Goal: Transaction & Acquisition: Purchase product/service

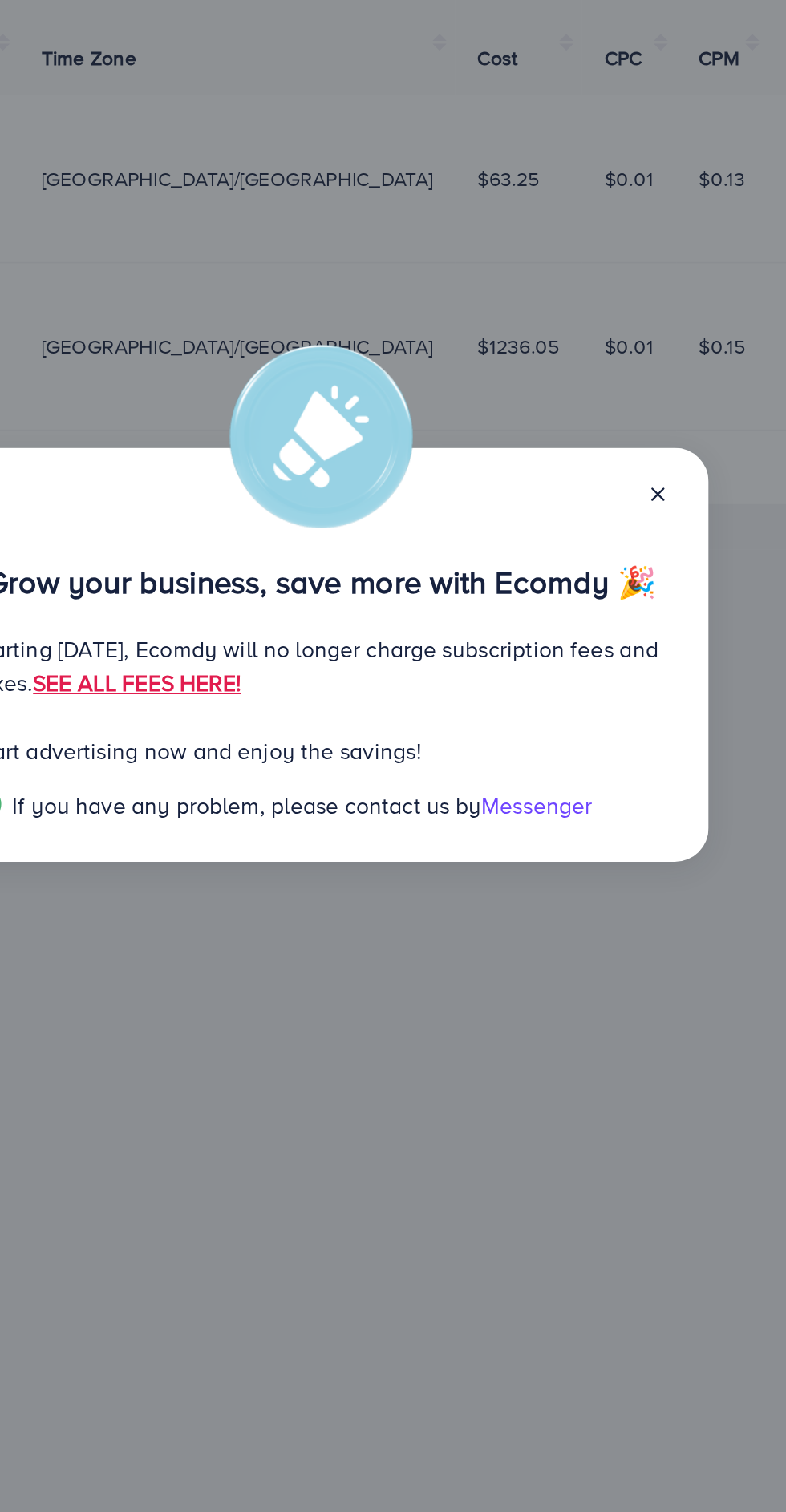
click at [587, 661] on icon at bounding box center [586, 665] width 12 height 12
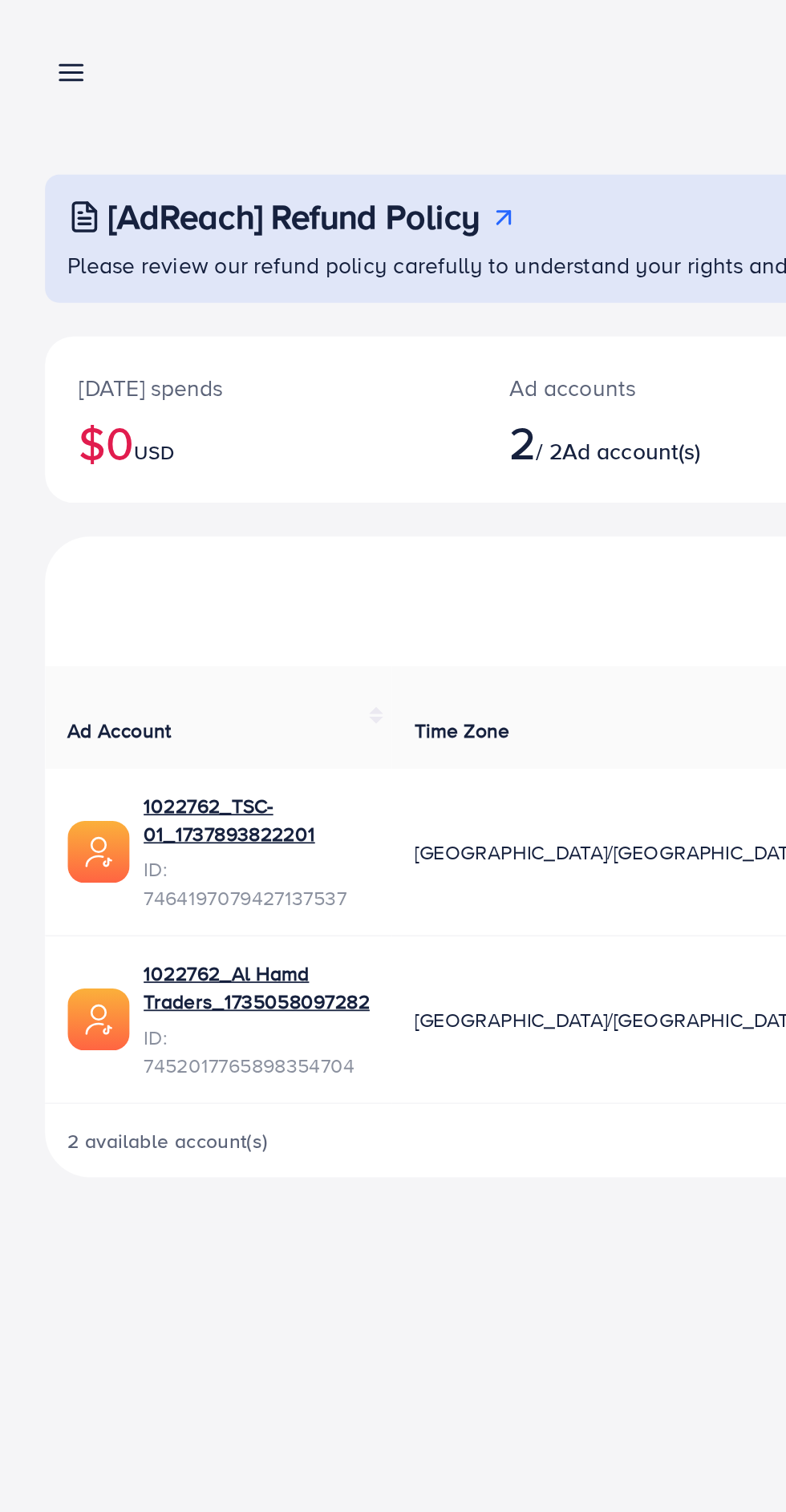
click at [41, 42] on line at bounding box center [41, 42] width 12 height 0
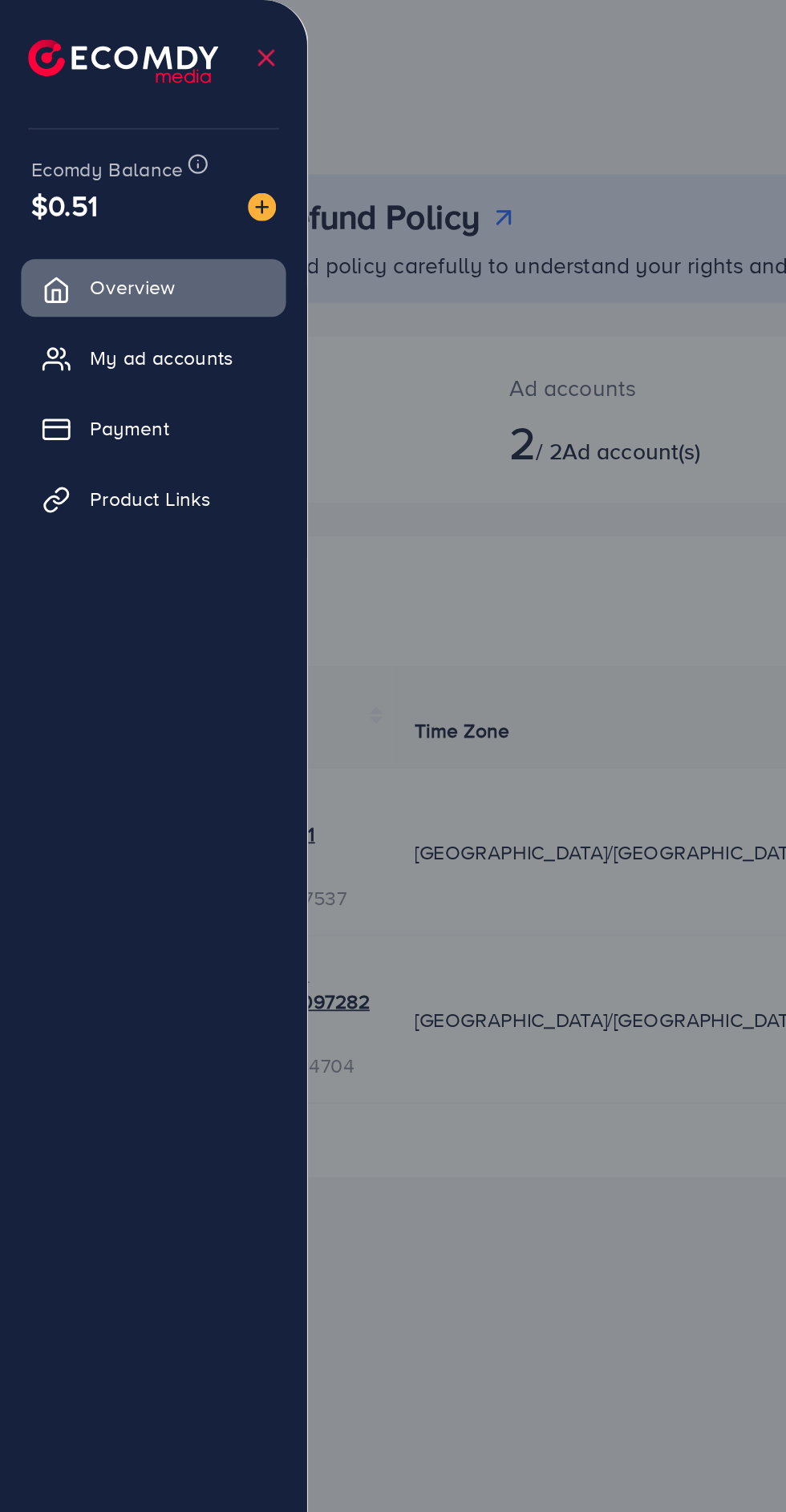
click at [149, 116] on img at bounding box center [149, 118] width 16 height 16
click at [147, 123] on img at bounding box center [149, 118] width 16 height 16
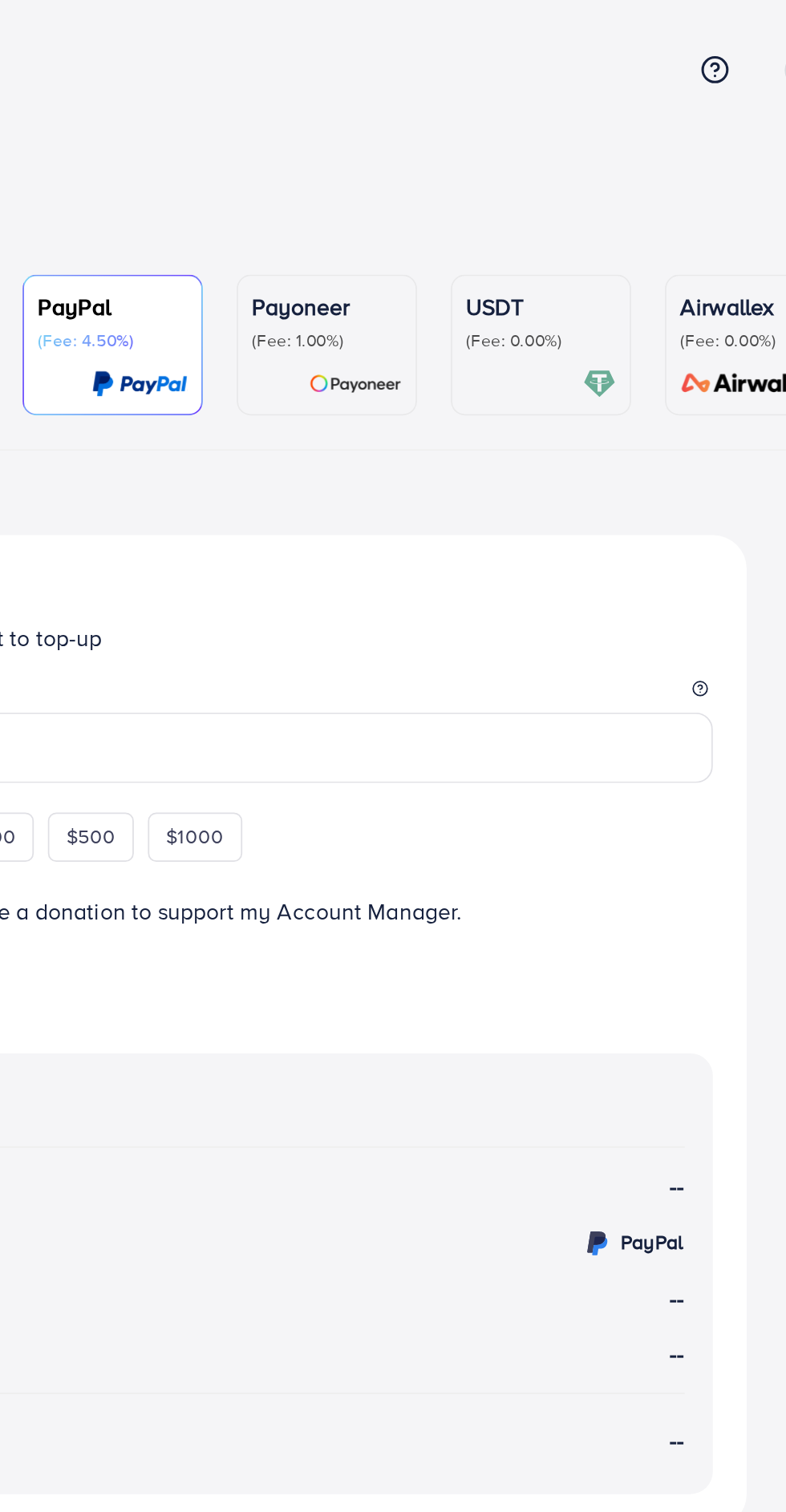
click at [558, 195] on p "(Fee: 0.00%)" at bounding box center [564, 194] width 85 height 12
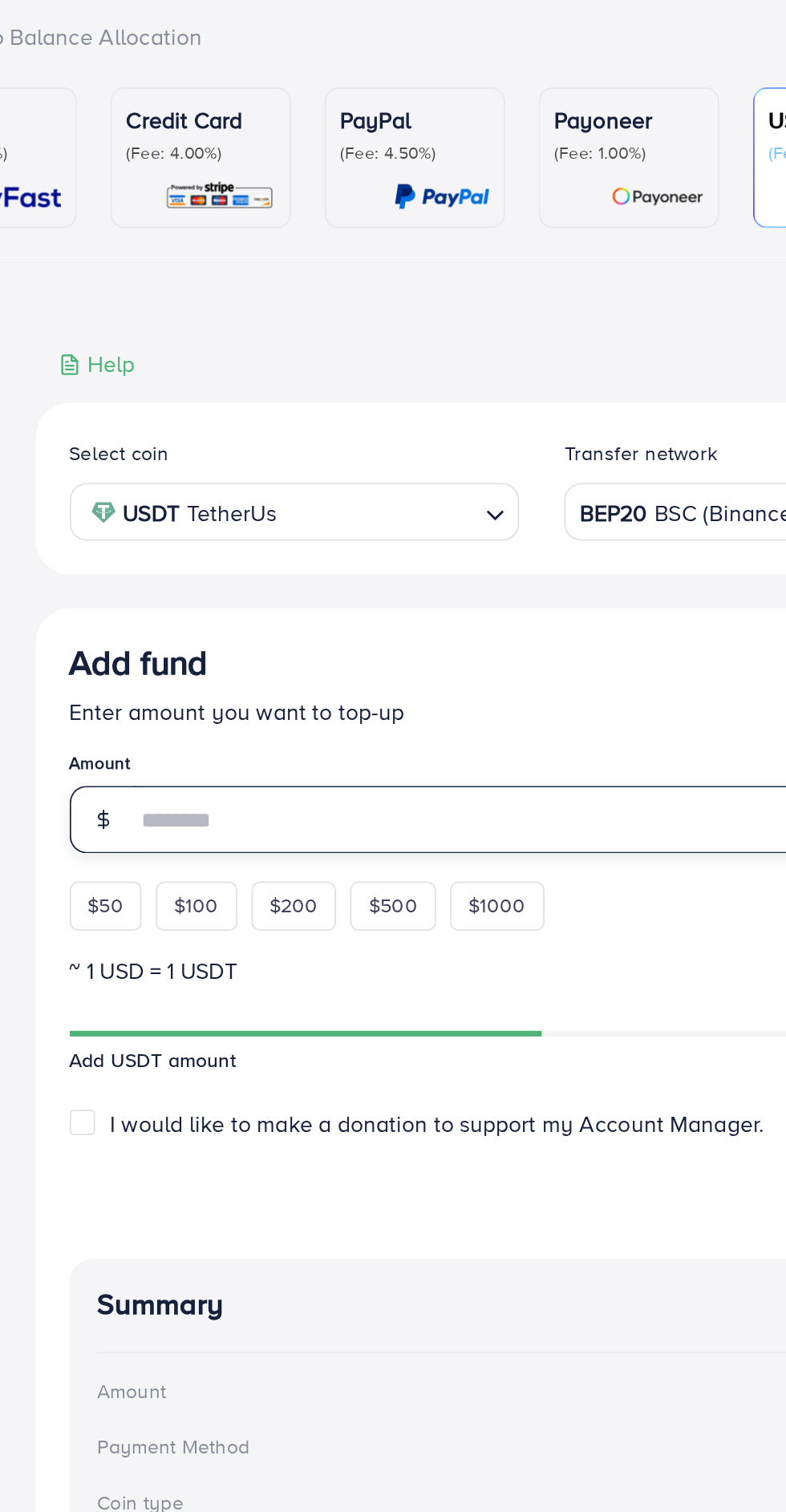
click at [337, 576] on input "number" at bounding box center [412, 573] width 501 height 38
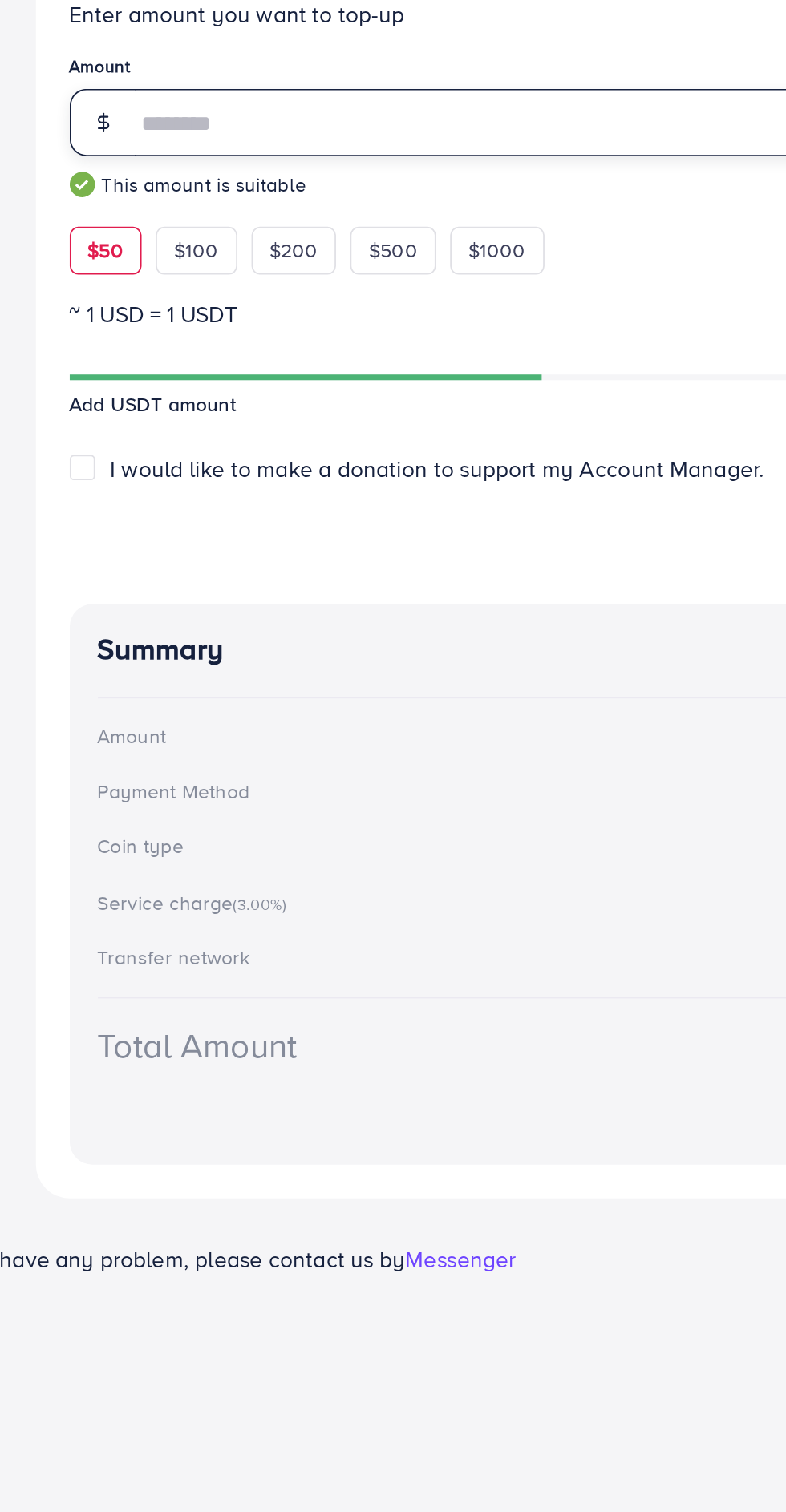
type input "**"
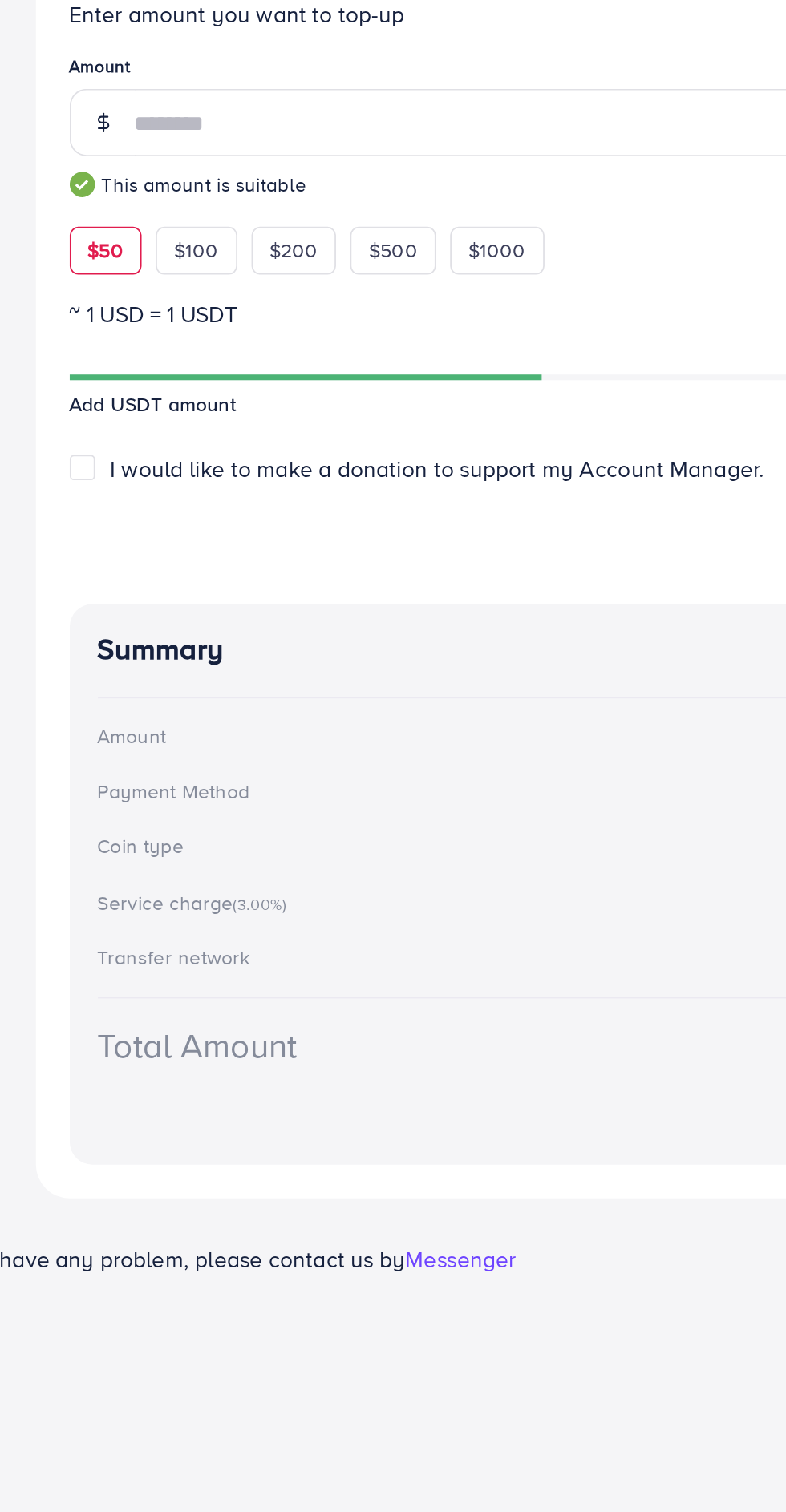
click at [147, 773] on label "I would like to make a donation to support my Account Manager." at bounding box center [333, 771] width 373 height 19
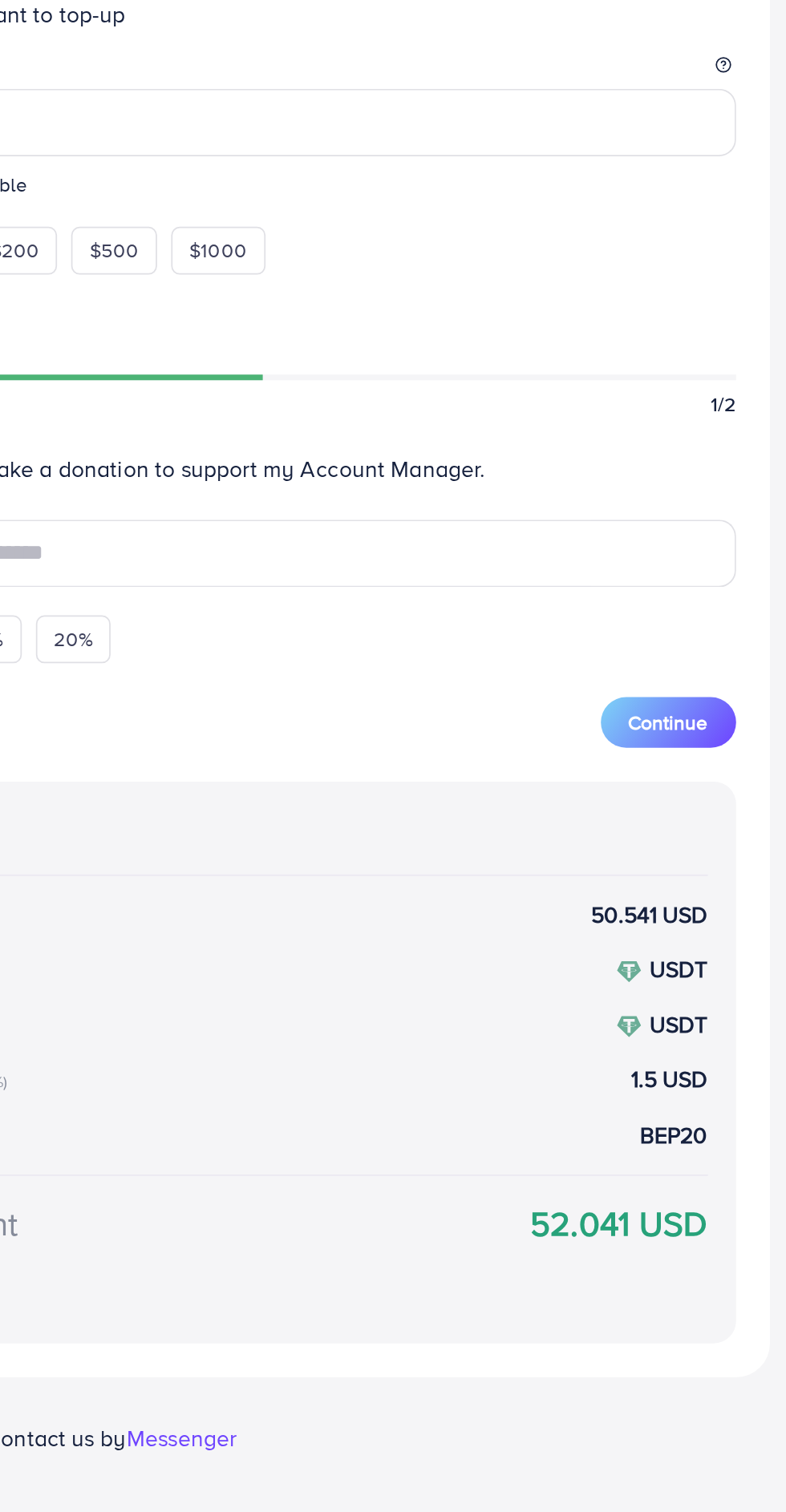
click at [651, 925] on button "Continue" at bounding box center [624, 914] width 77 height 29
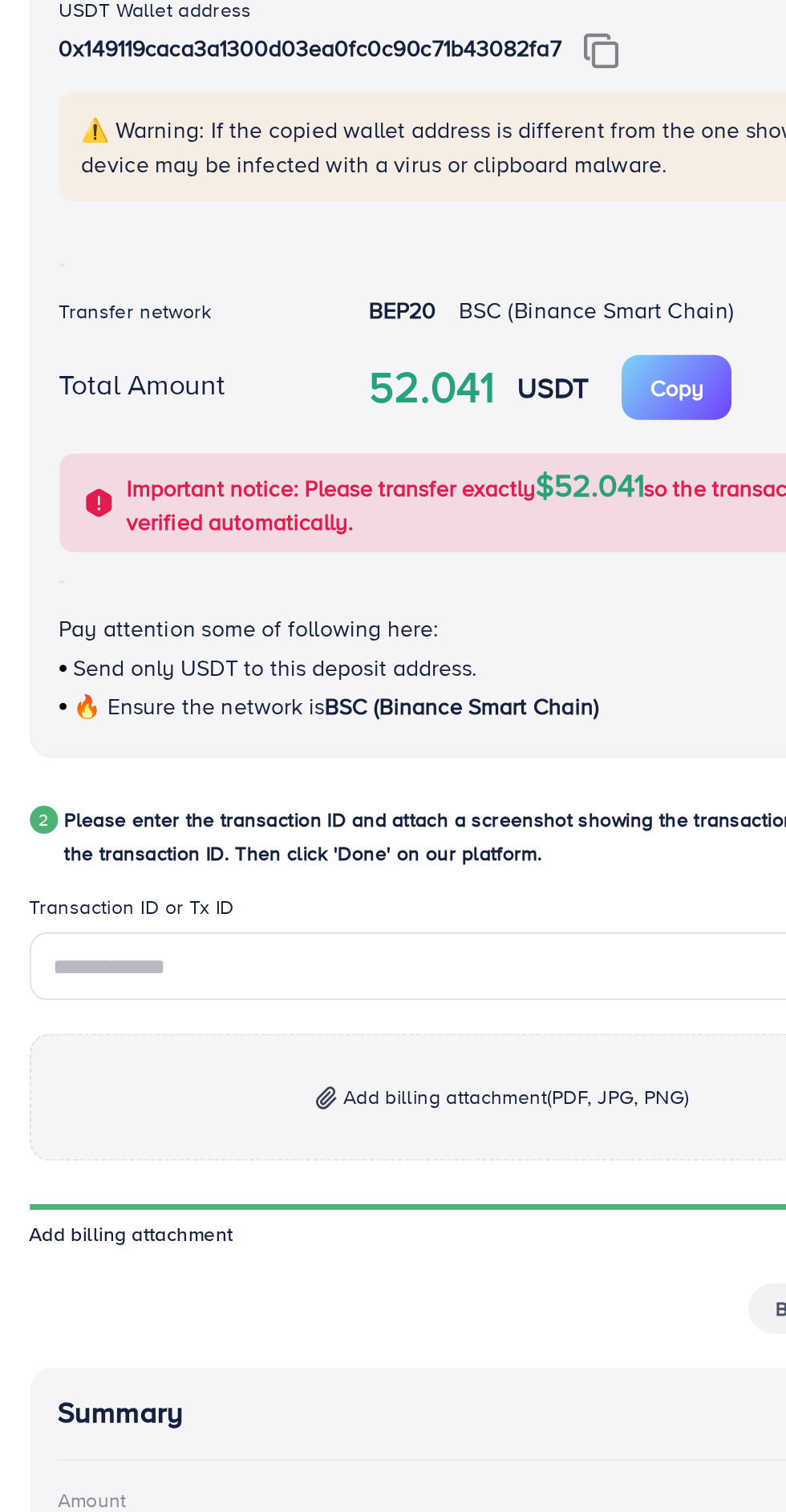
click at [460, 478] on img at bounding box center [449, 482] width 20 height 20
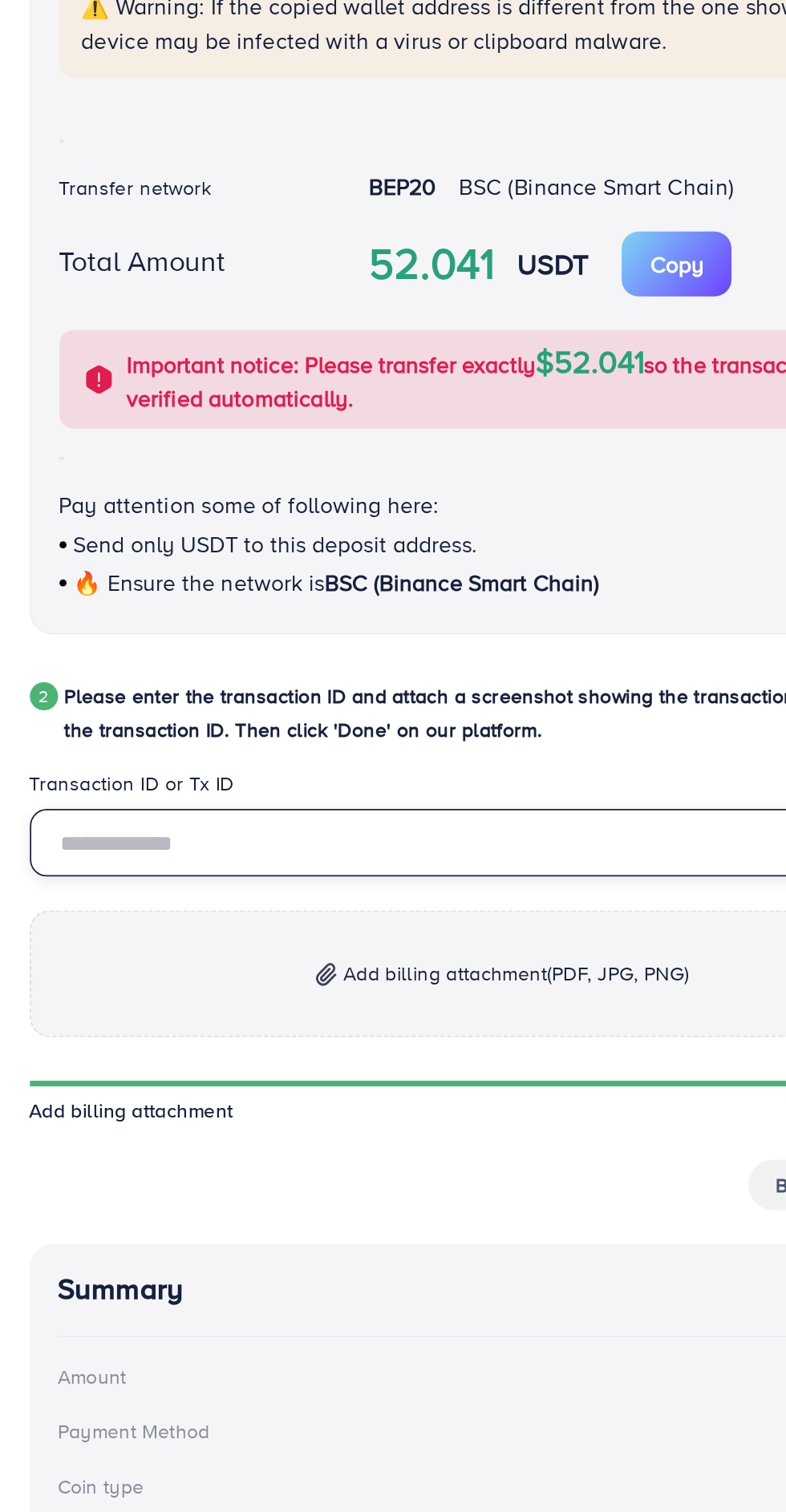
click at [323, 1011] on input "text" at bounding box center [393, 1003] width 538 height 38
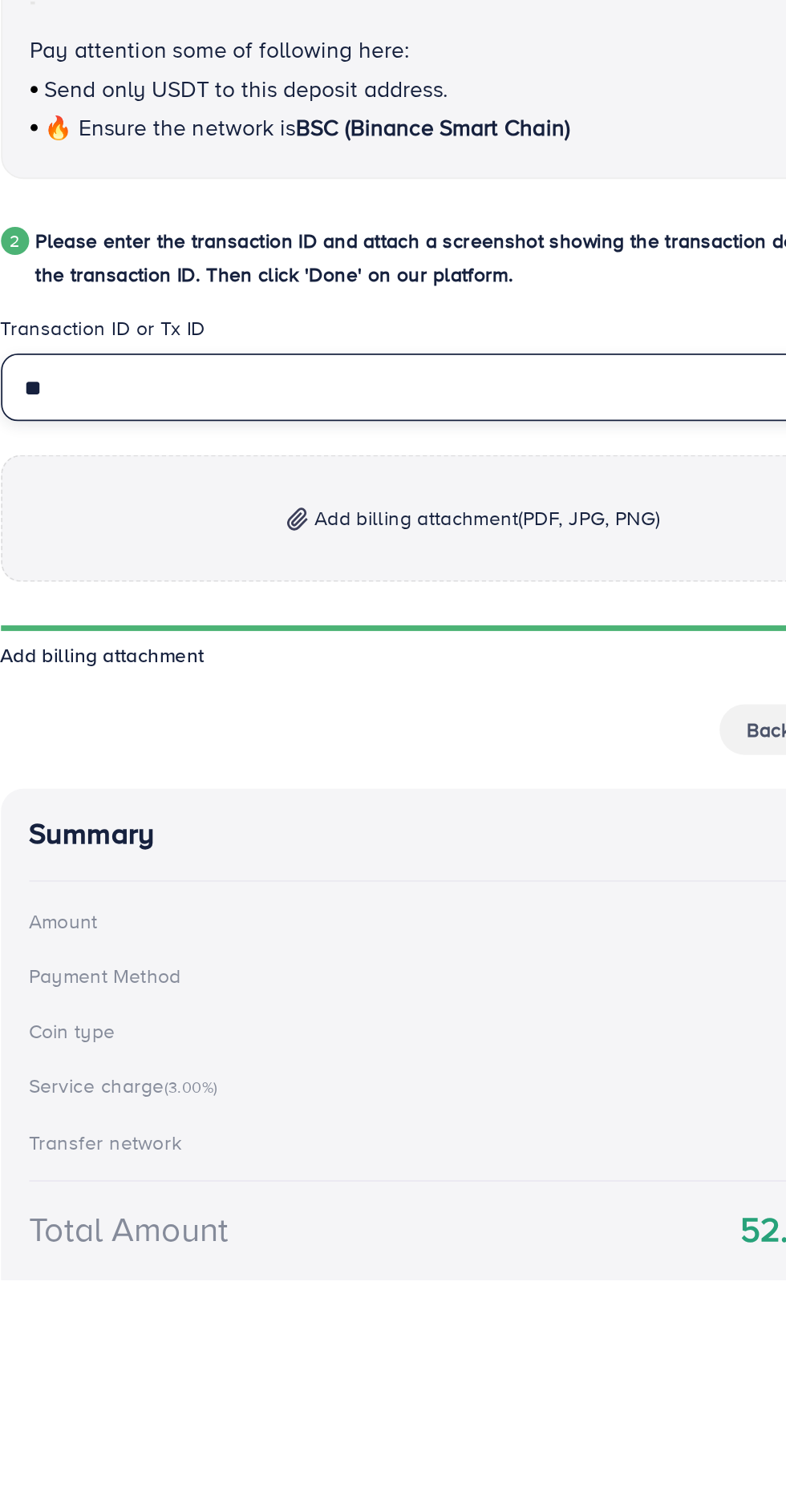
type input "*"
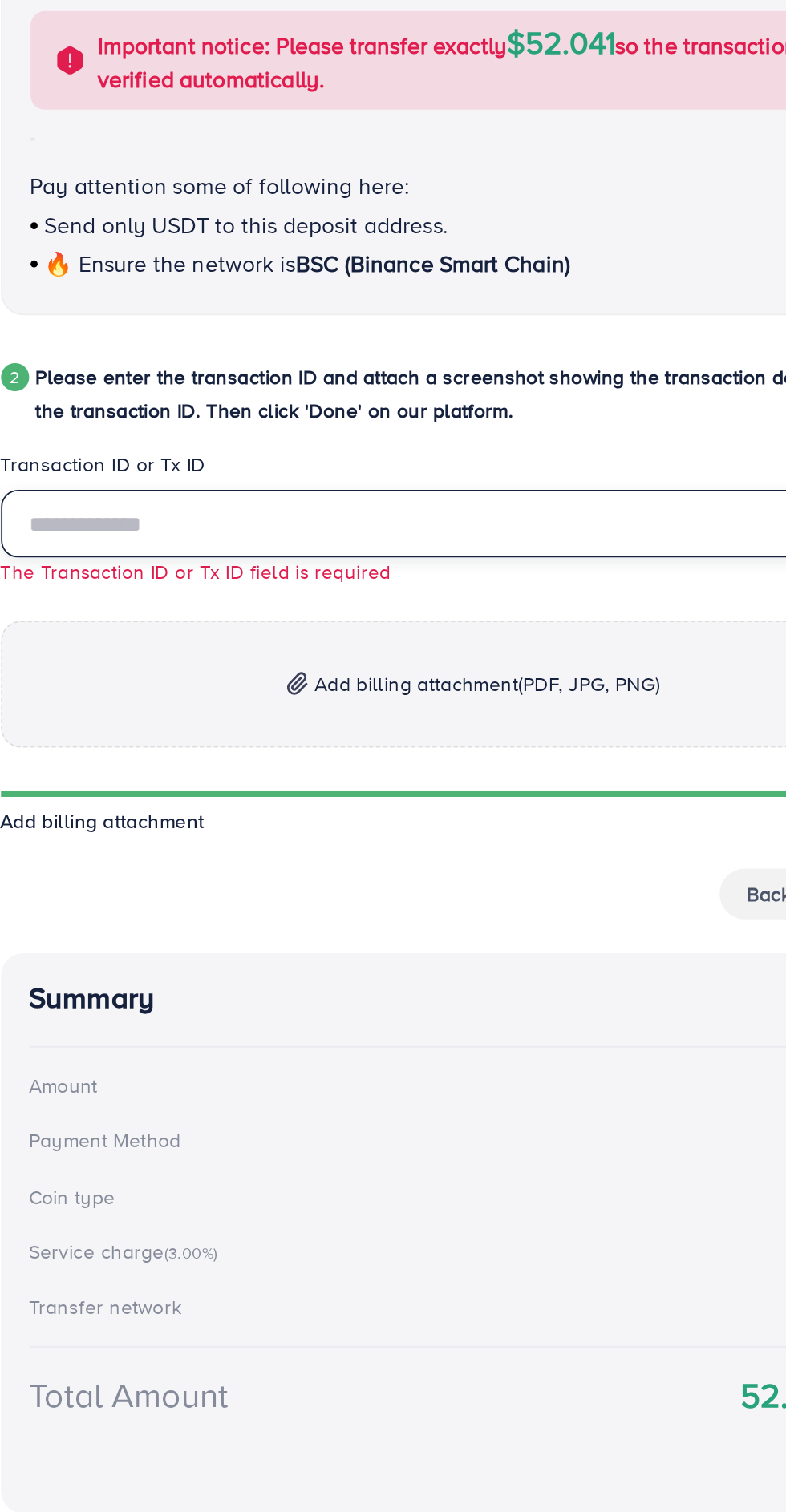
scroll to position [60, 0]
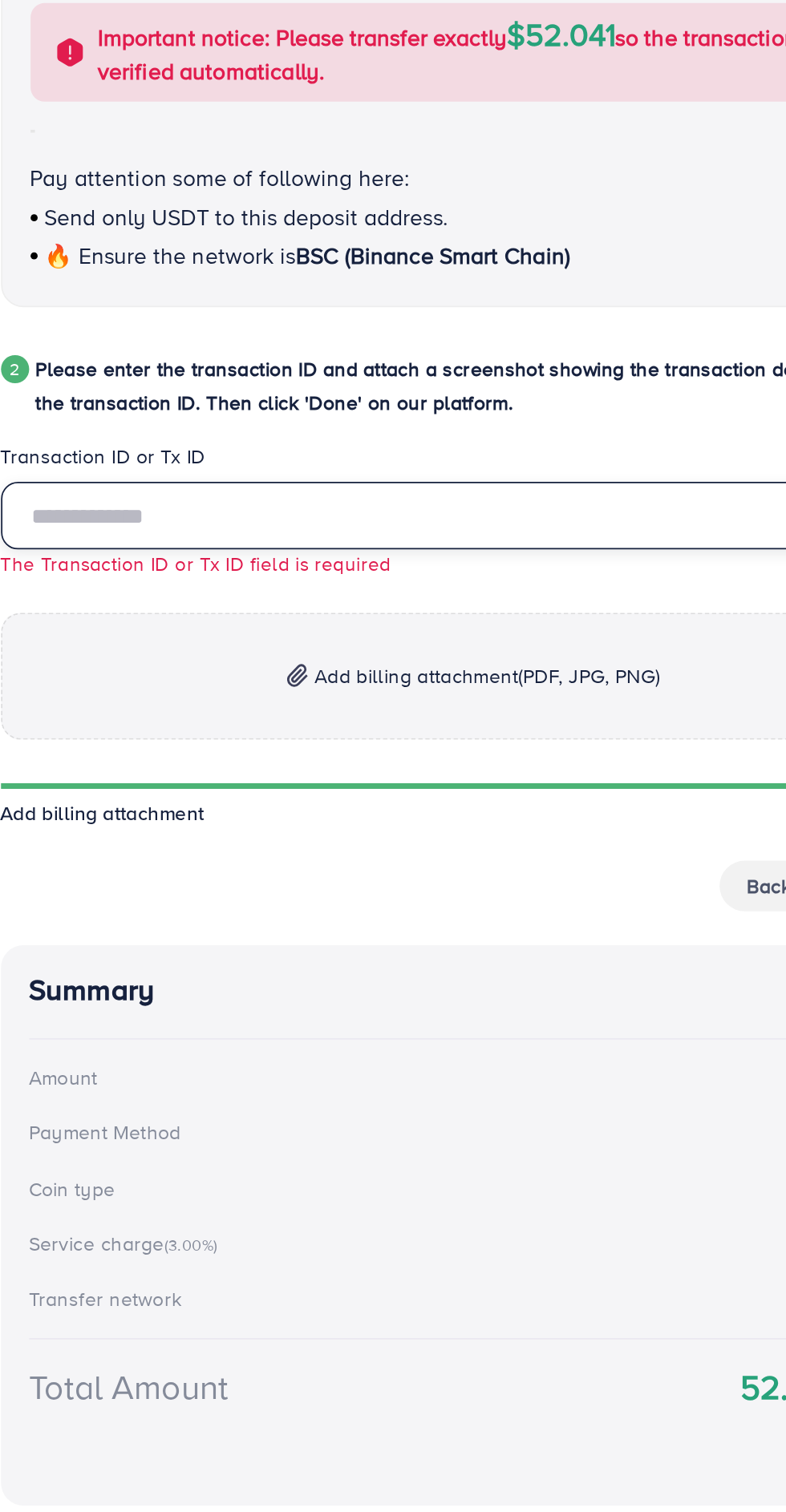
paste input "**********"
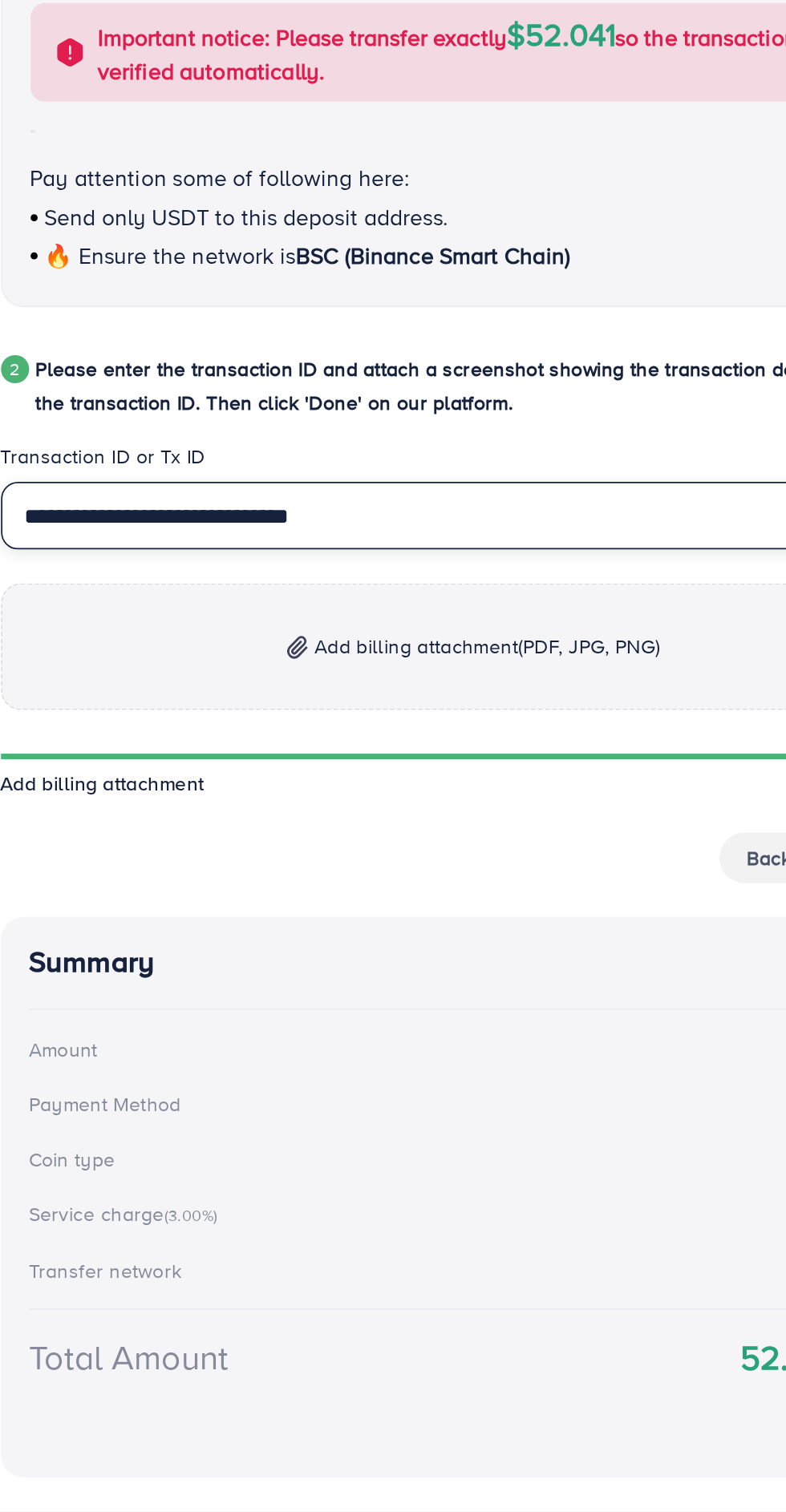
click at [234, 941] on input "**********" at bounding box center [393, 944] width 538 height 38
click at [242, 944] on input "**********" at bounding box center [393, 944] width 538 height 38
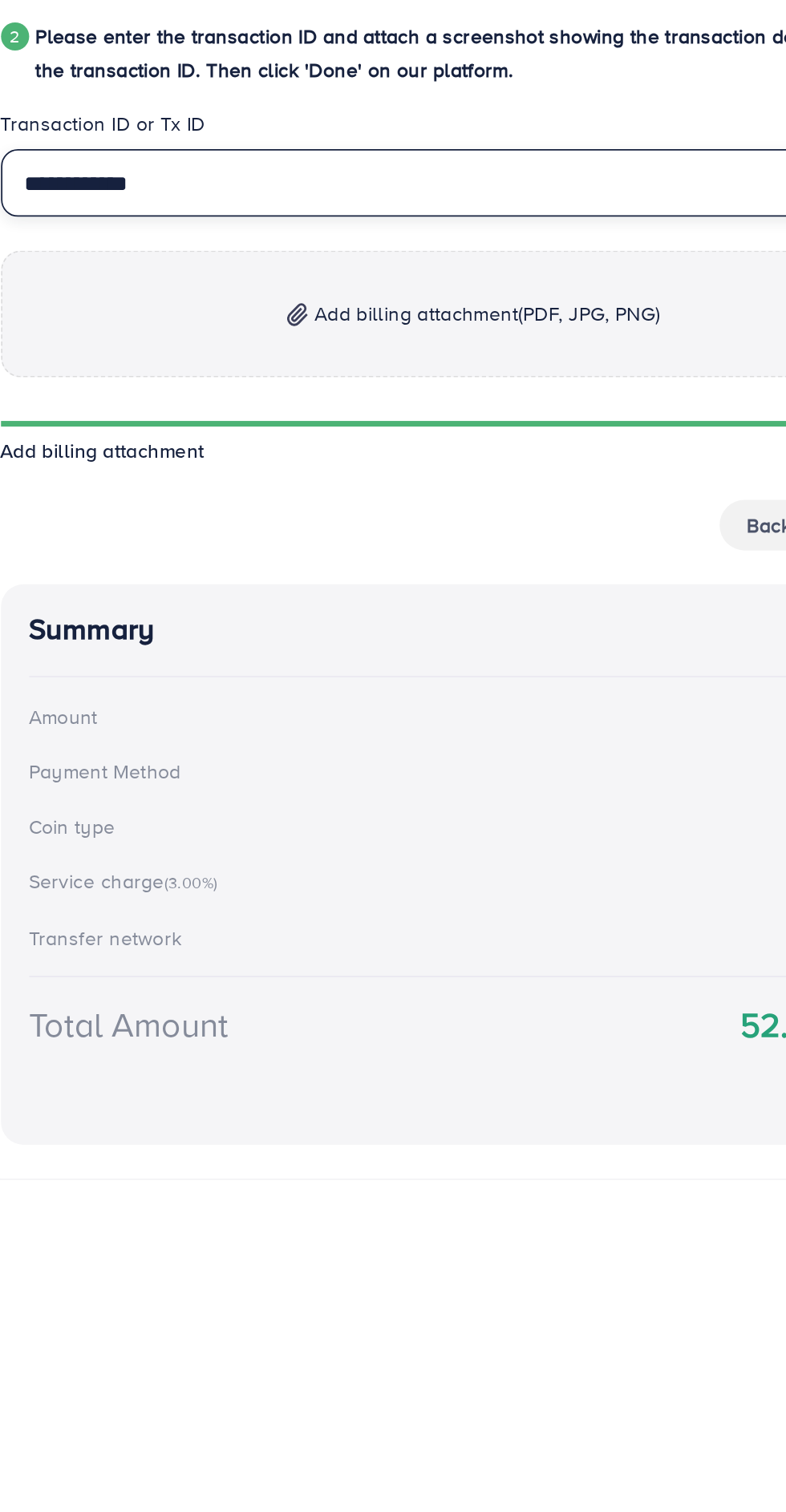
type input "**********"
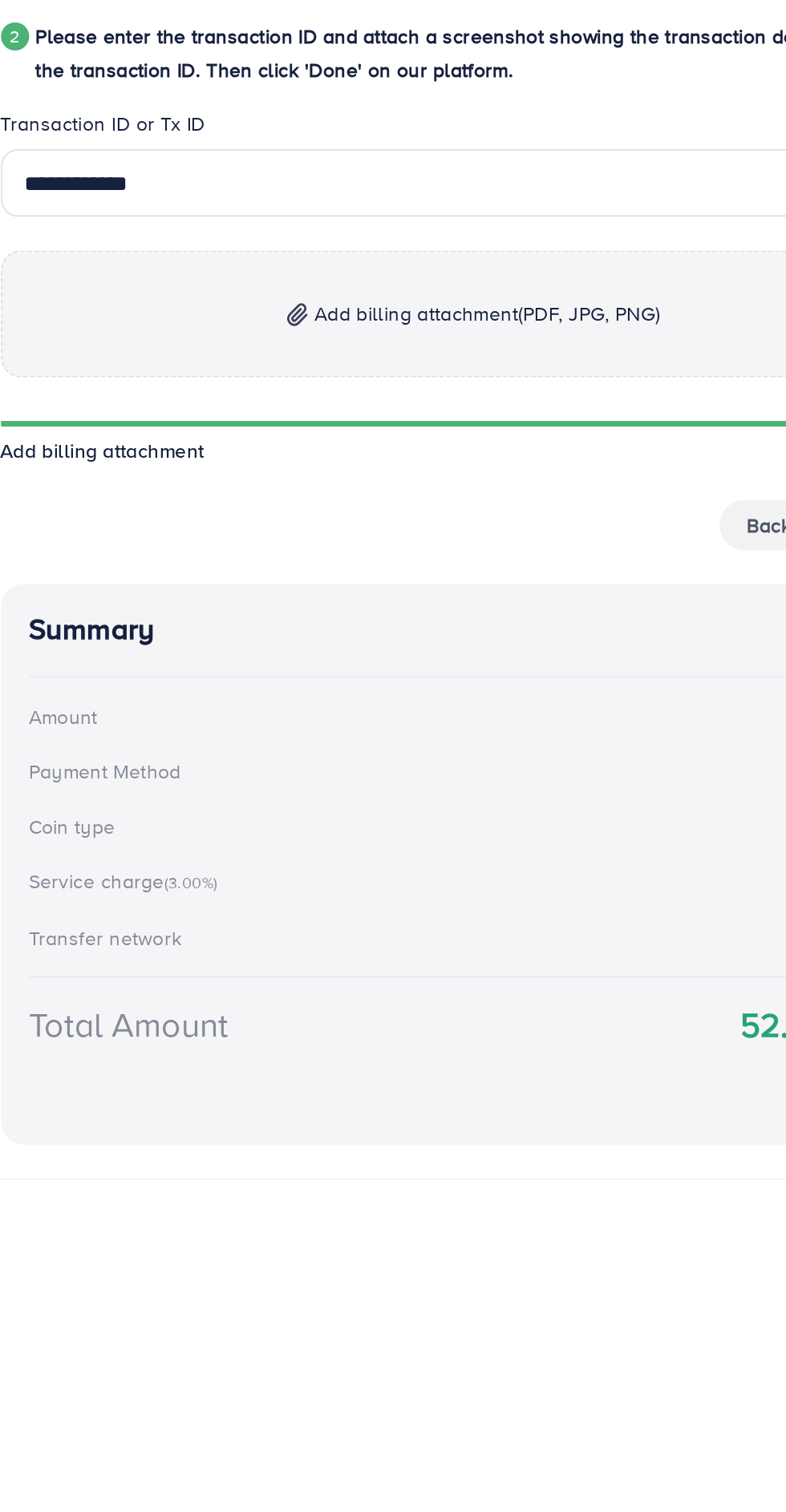
click at [382, 1023] on span "Add billing attachment (PDF, JPG, PNG)" at bounding box center [401, 1019] width 196 height 20
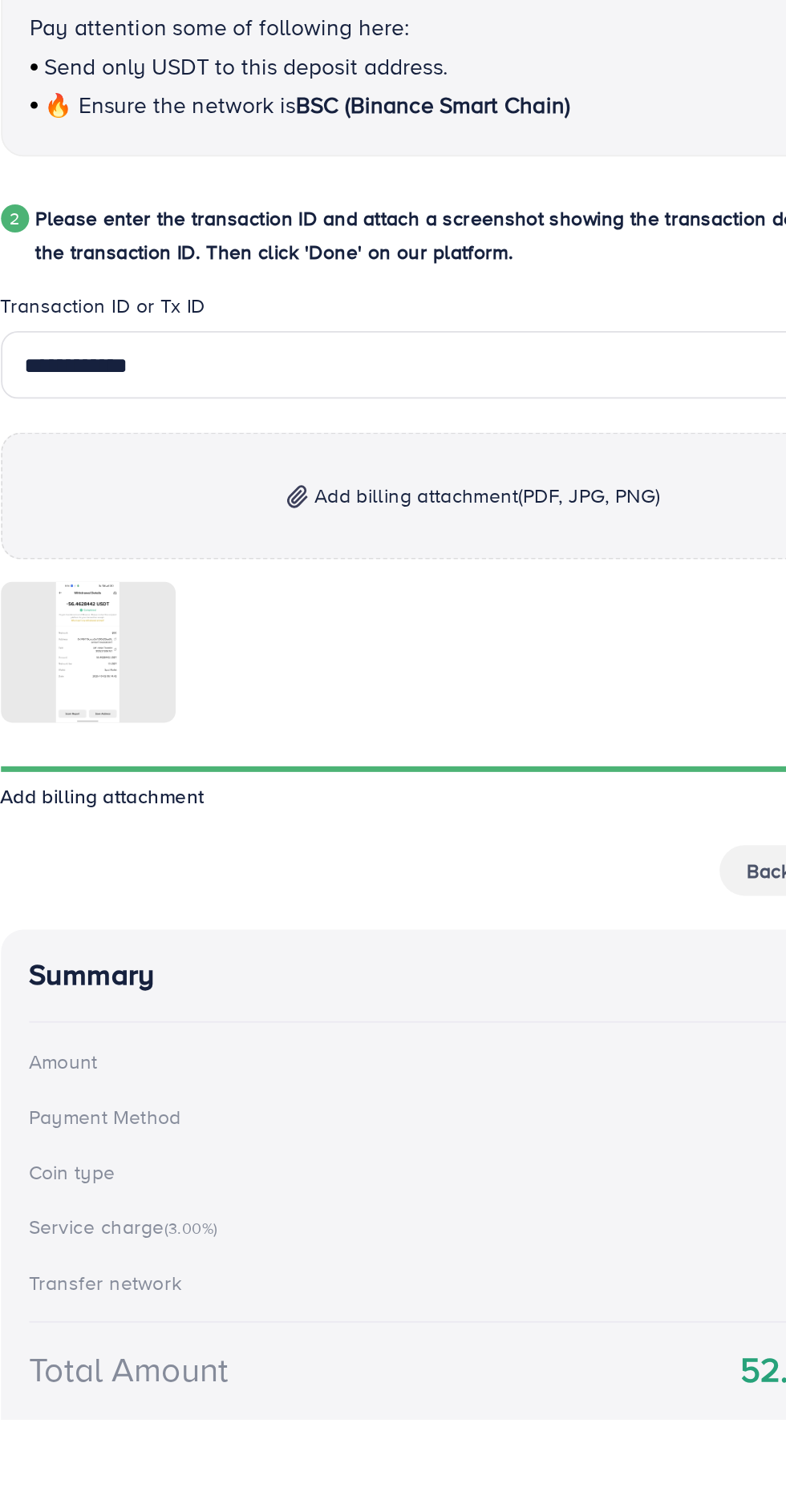
scroll to position [142, 0]
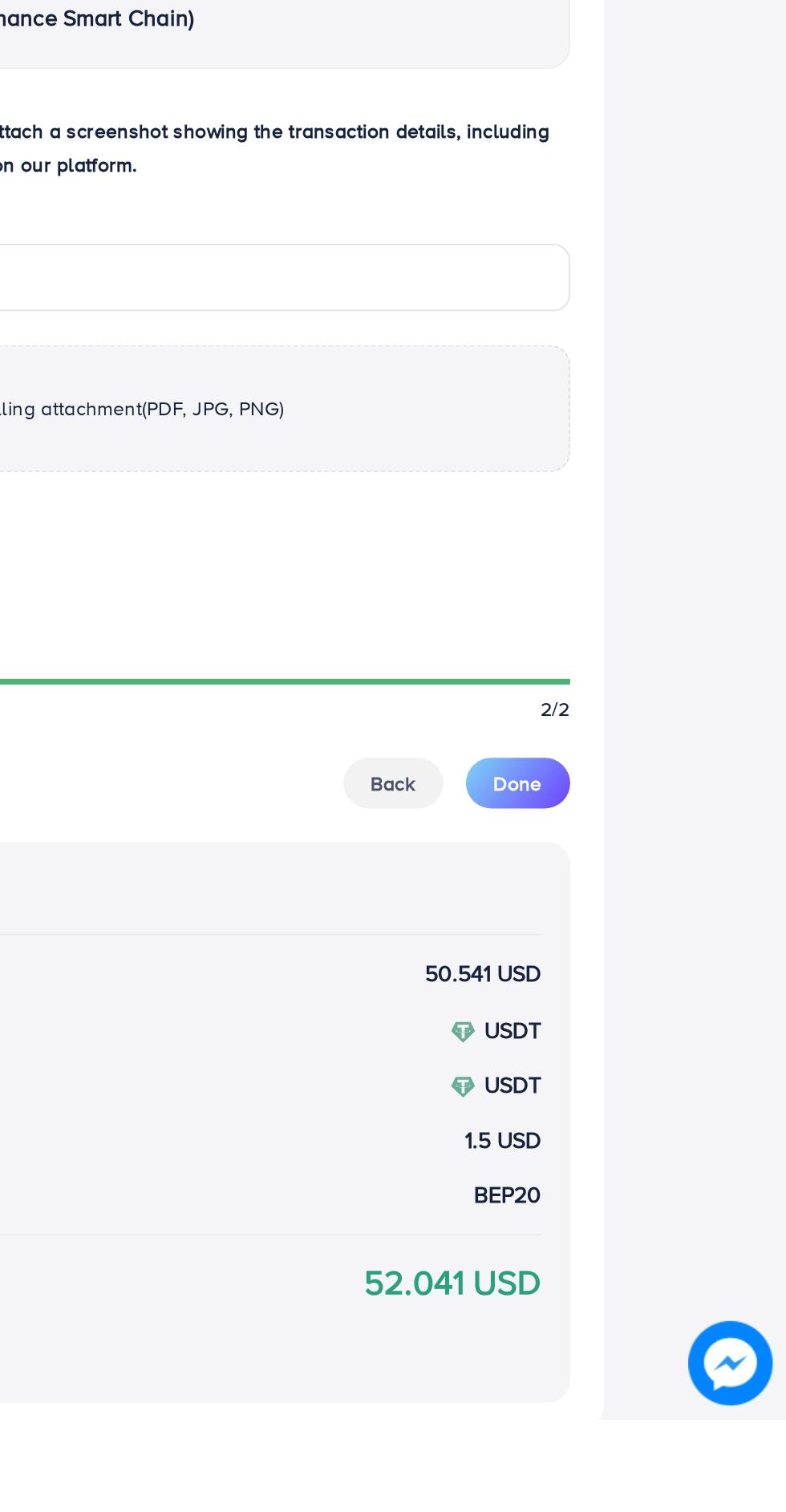
click at [646, 1144] on button "Done" at bounding box center [633, 1149] width 60 height 29
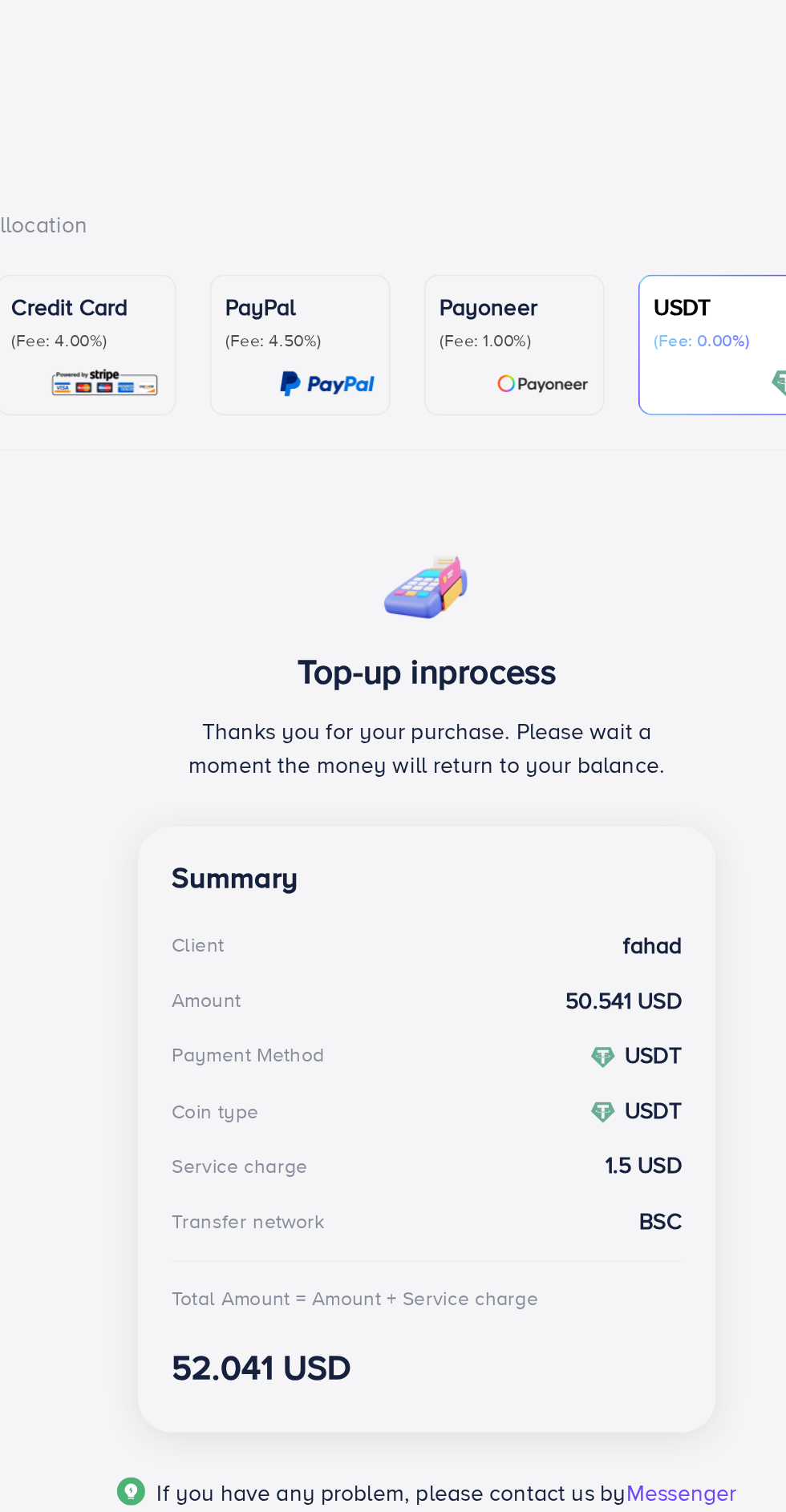
scroll to position [0, 0]
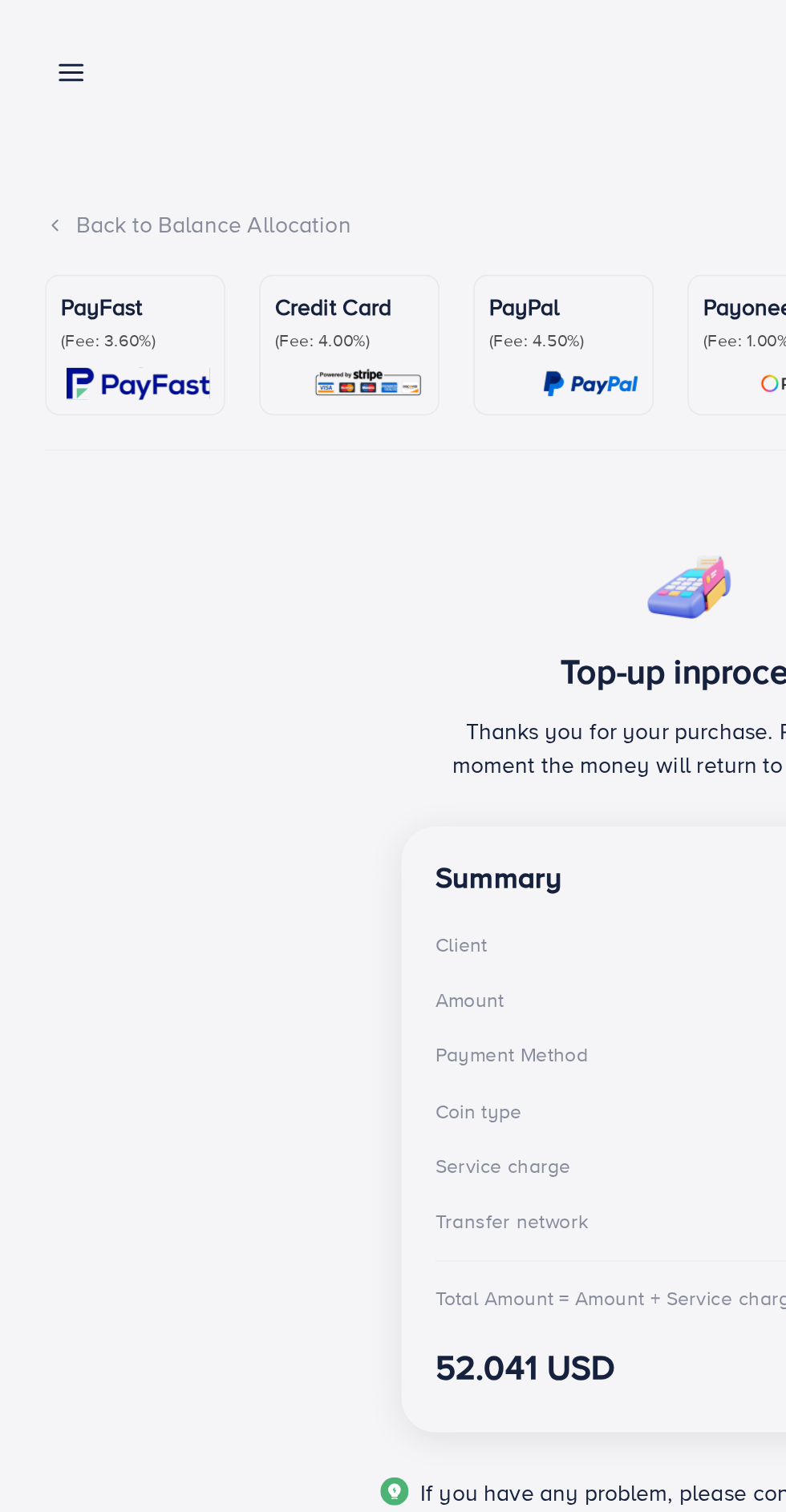
click at [33, 38] on icon at bounding box center [40, 41] width 17 height 17
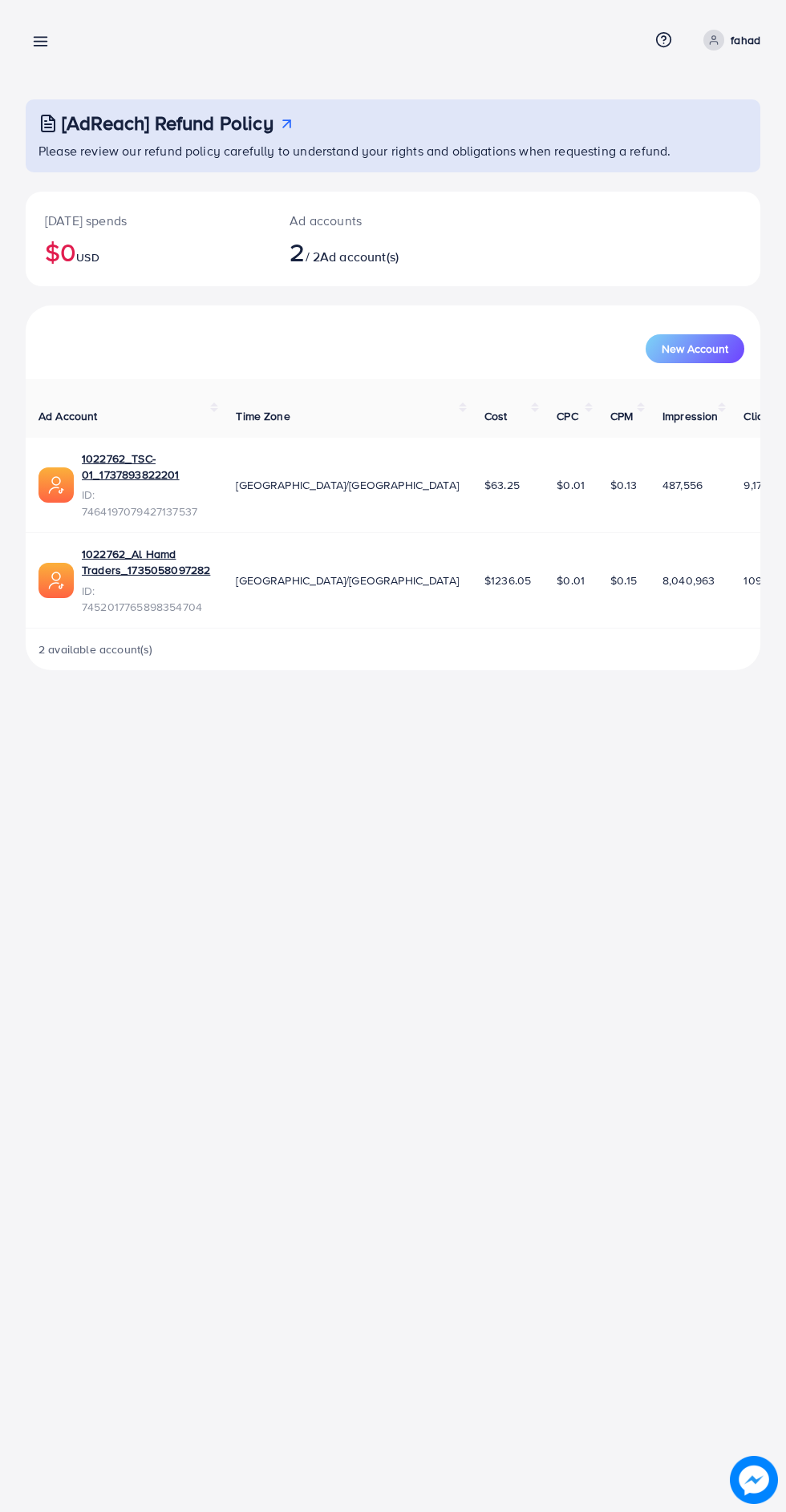
click at [40, 42] on line at bounding box center [41, 42] width 12 height 0
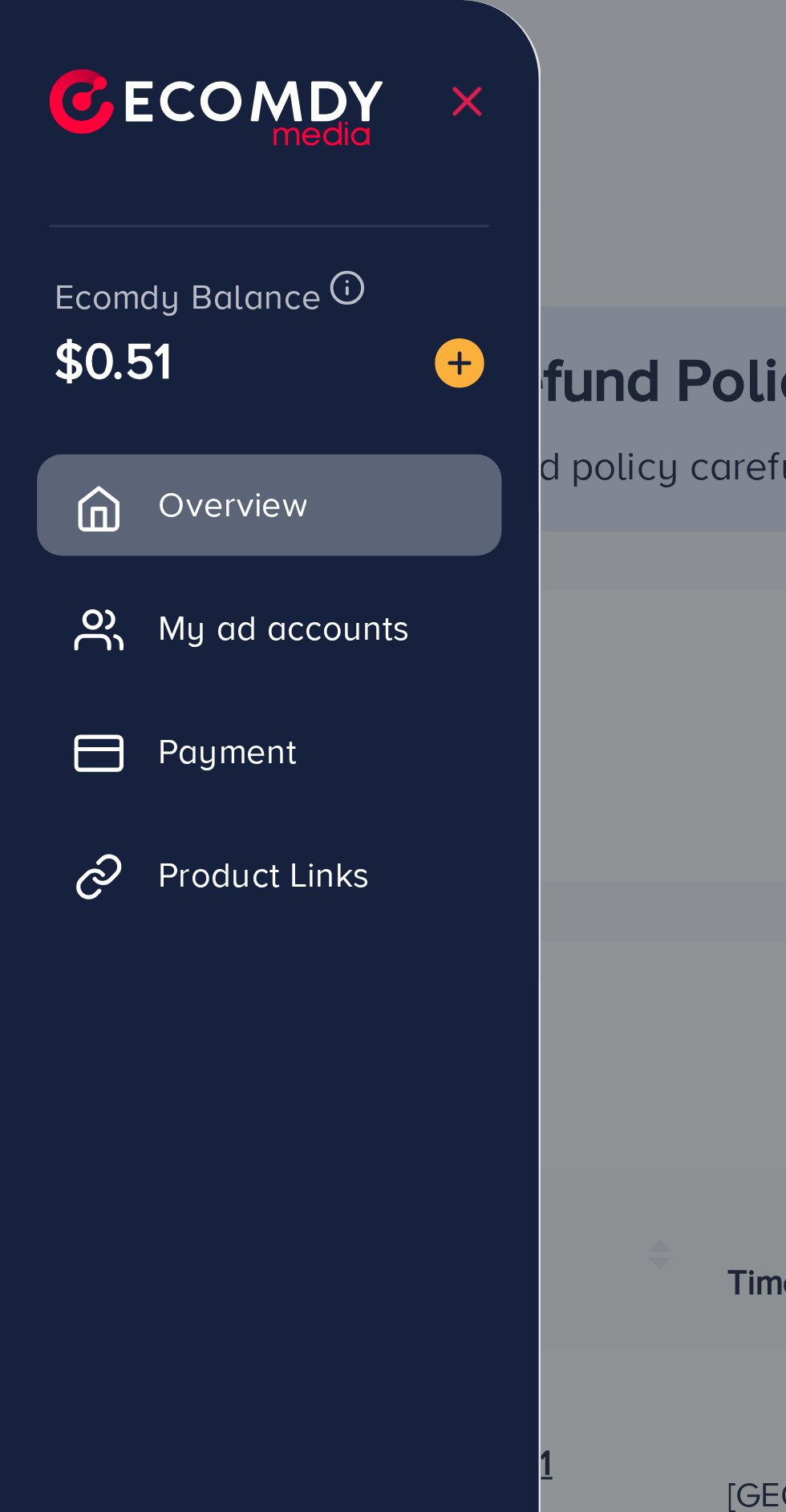
click at [149, 113] on img at bounding box center [149, 118] width 16 height 16
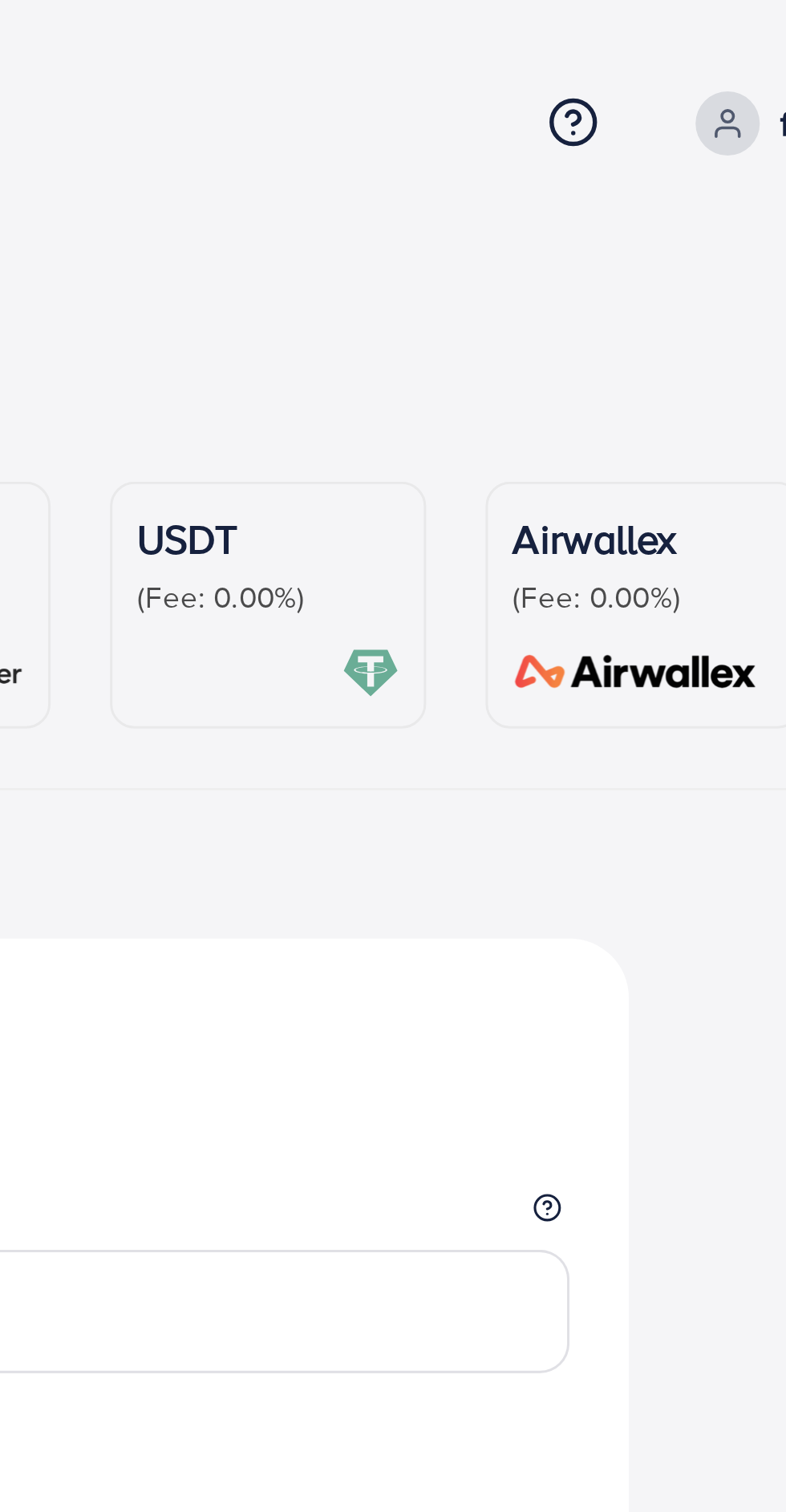
click at [581, 193] on p "(Fee: 0.00%)" at bounding box center [564, 194] width 85 height 12
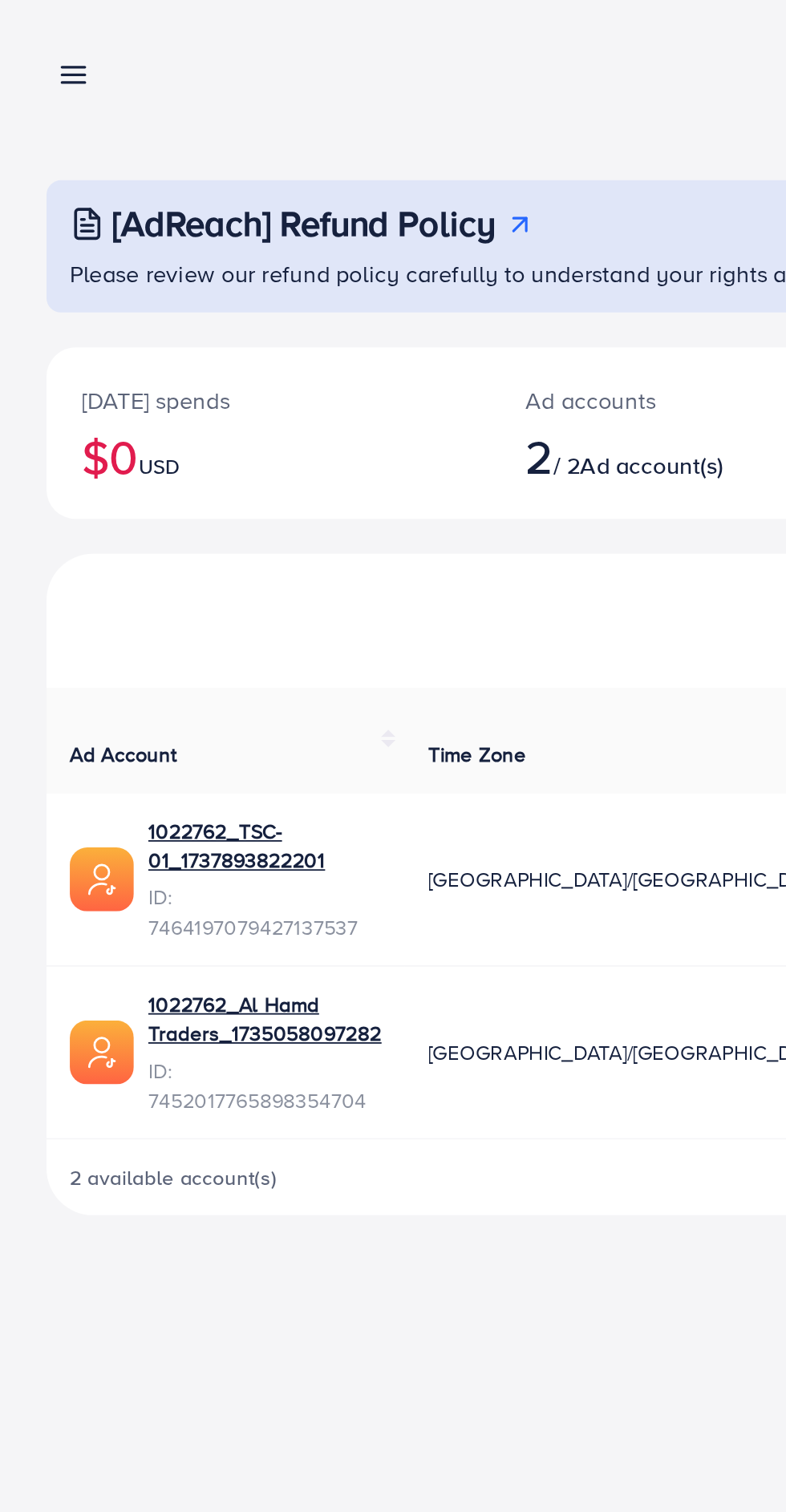
click at [45, 42] on line at bounding box center [41, 42] width 12 height 0
click at [29, 41] on link at bounding box center [37, 40] width 23 height 20
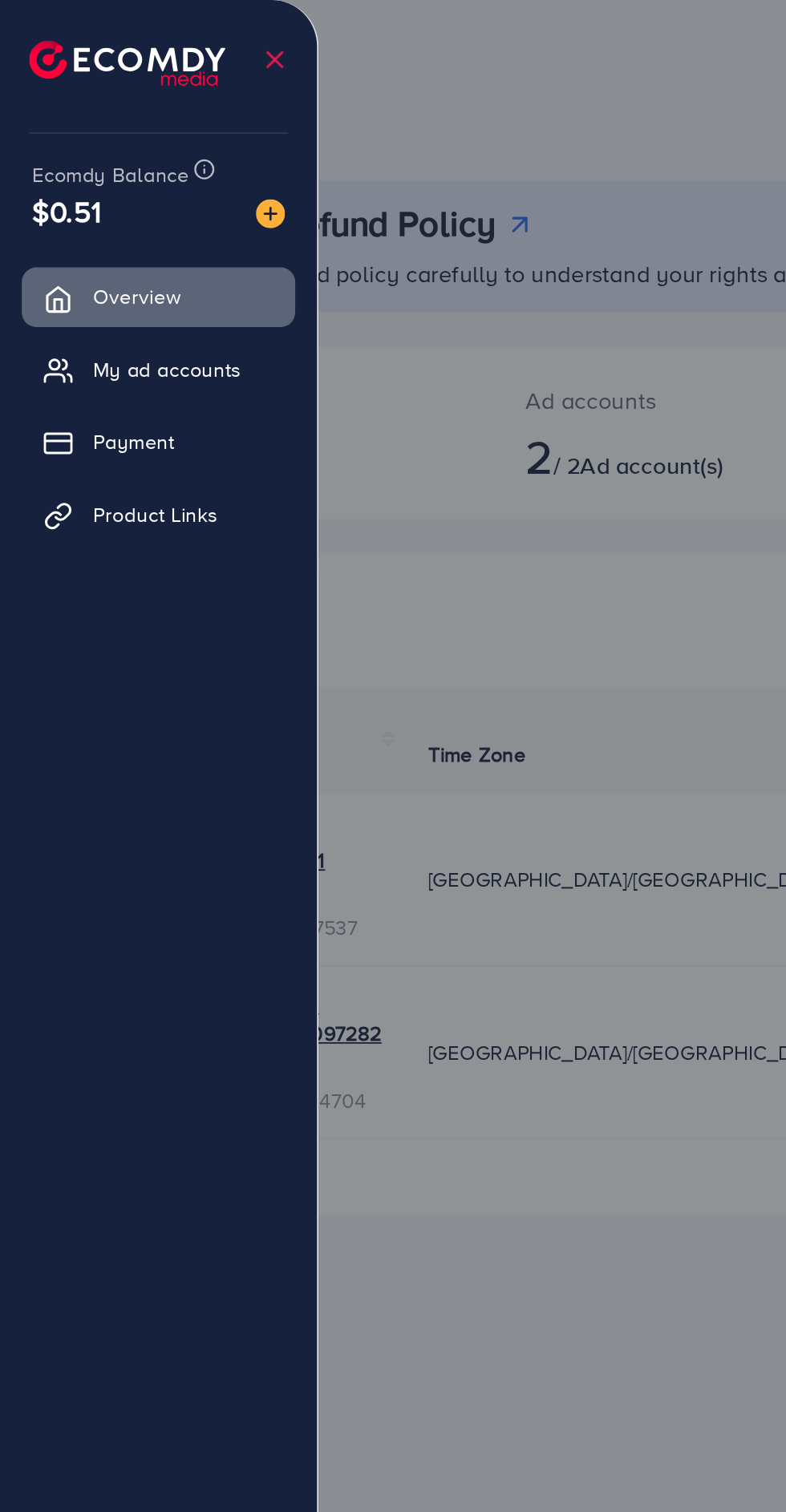
click at [149, 113] on img at bounding box center [149, 118] width 16 height 16
click at [145, 119] on div "Ecomdy Balance $0.51 Overview My ad accounts Payment Product Links" at bounding box center [87, 756] width 176 height 1512
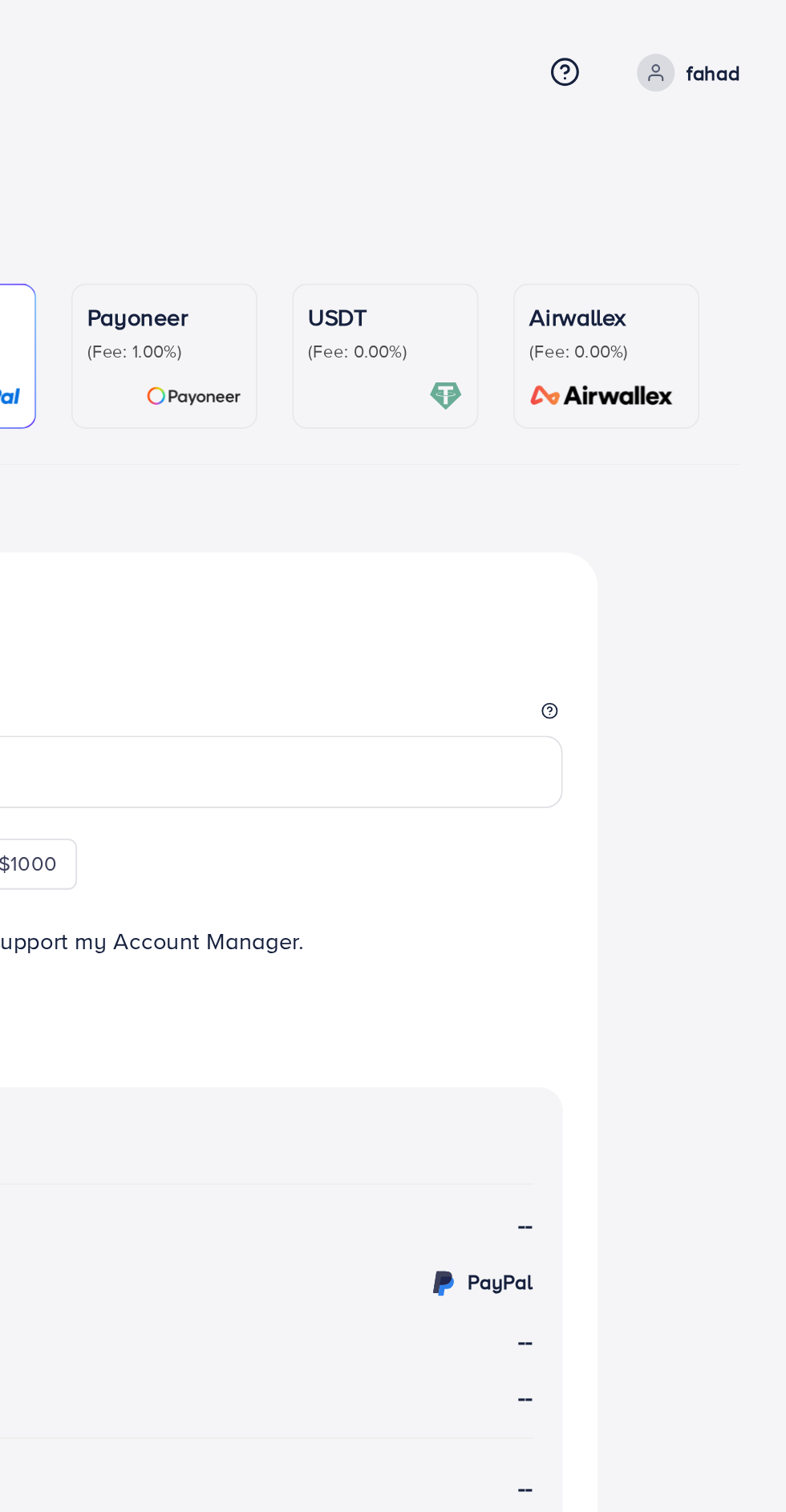
click at [558, 189] on p "(Fee: 0.00%)" at bounding box center [564, 194] width 85 height 12
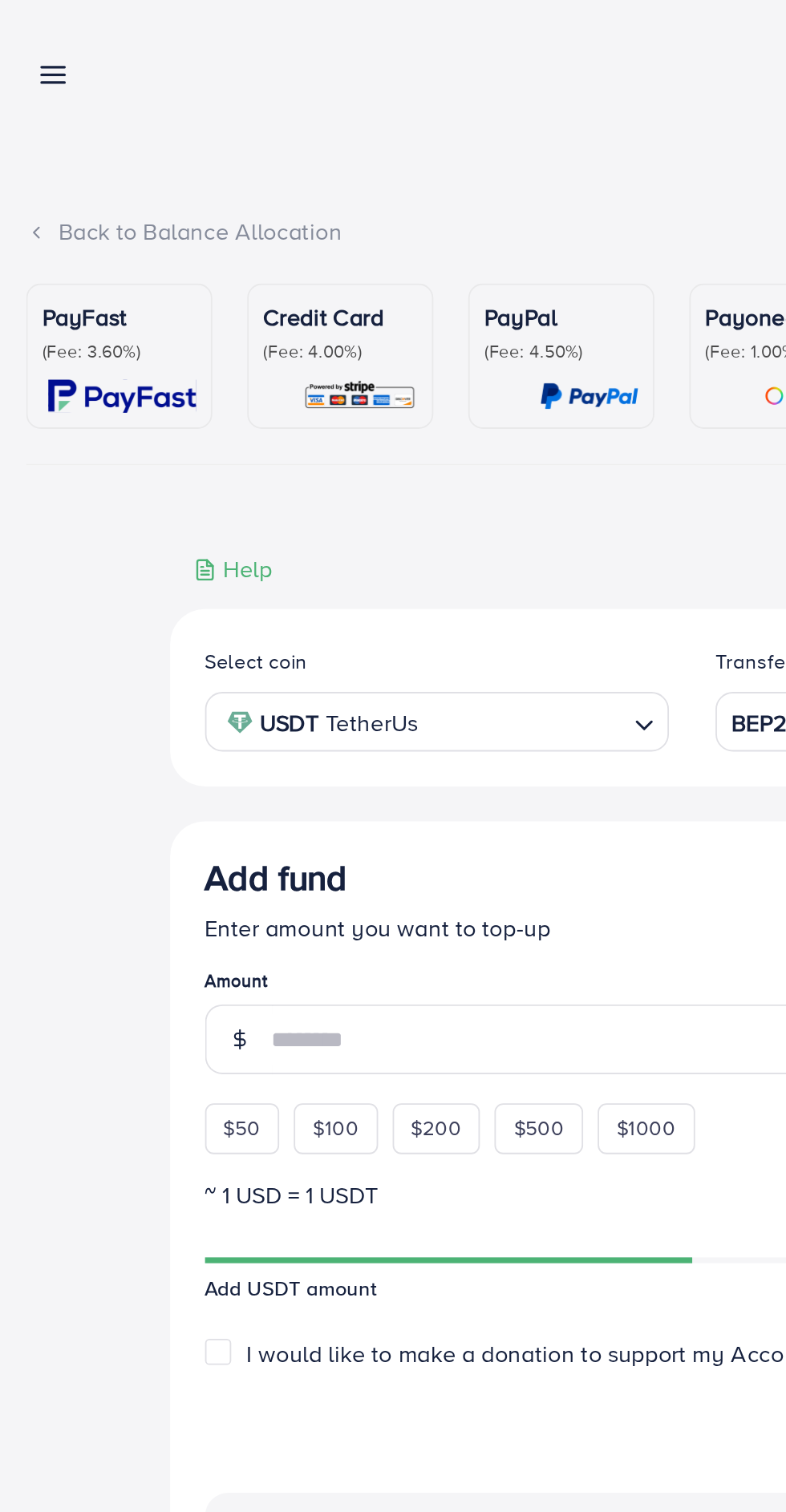
click at [44, 45] on line at bounding box center [41, 45] width 12 height 0
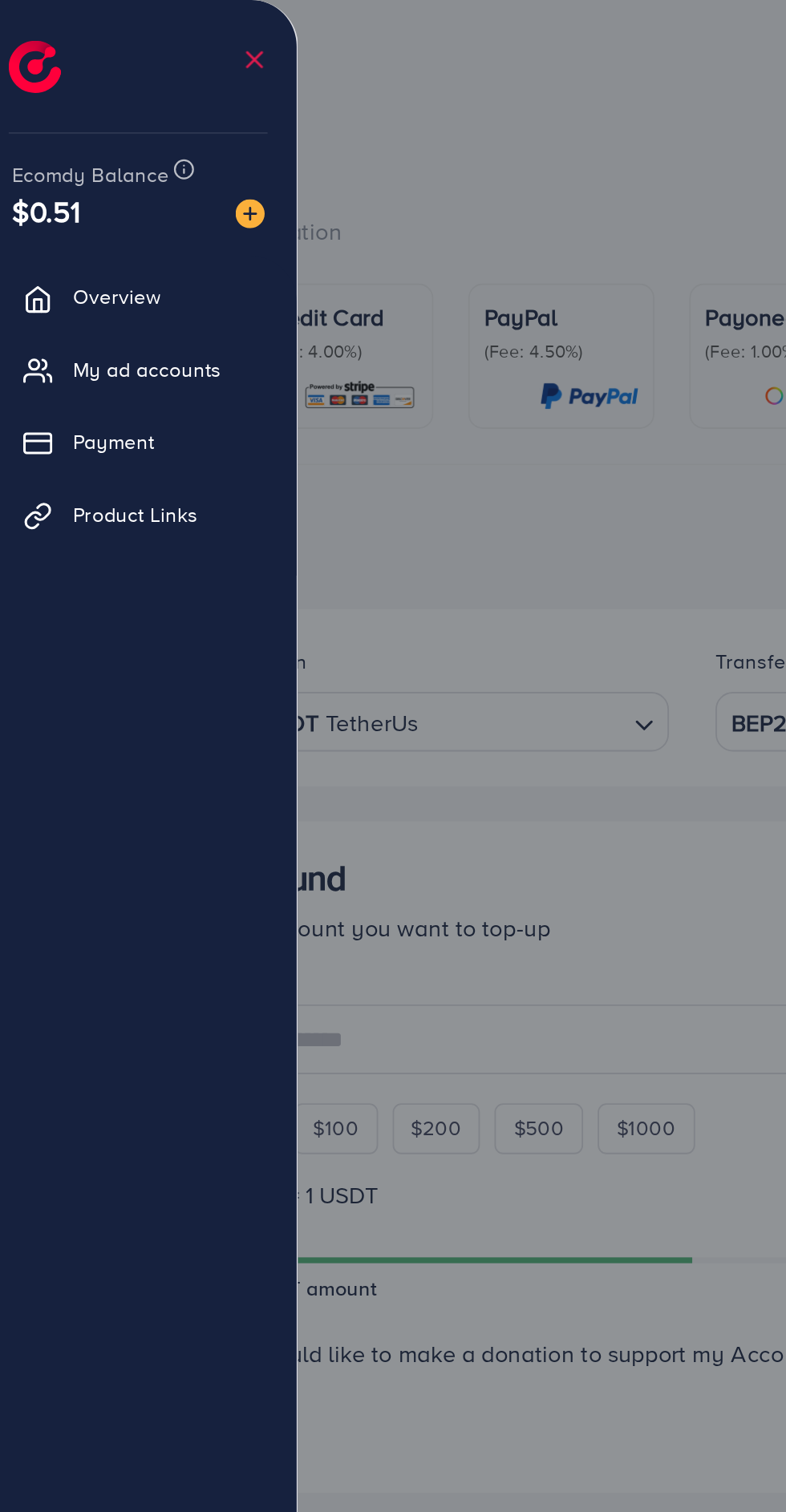
click at [307, 100] on div at bounding box center [393, 907] width 786 height 1814
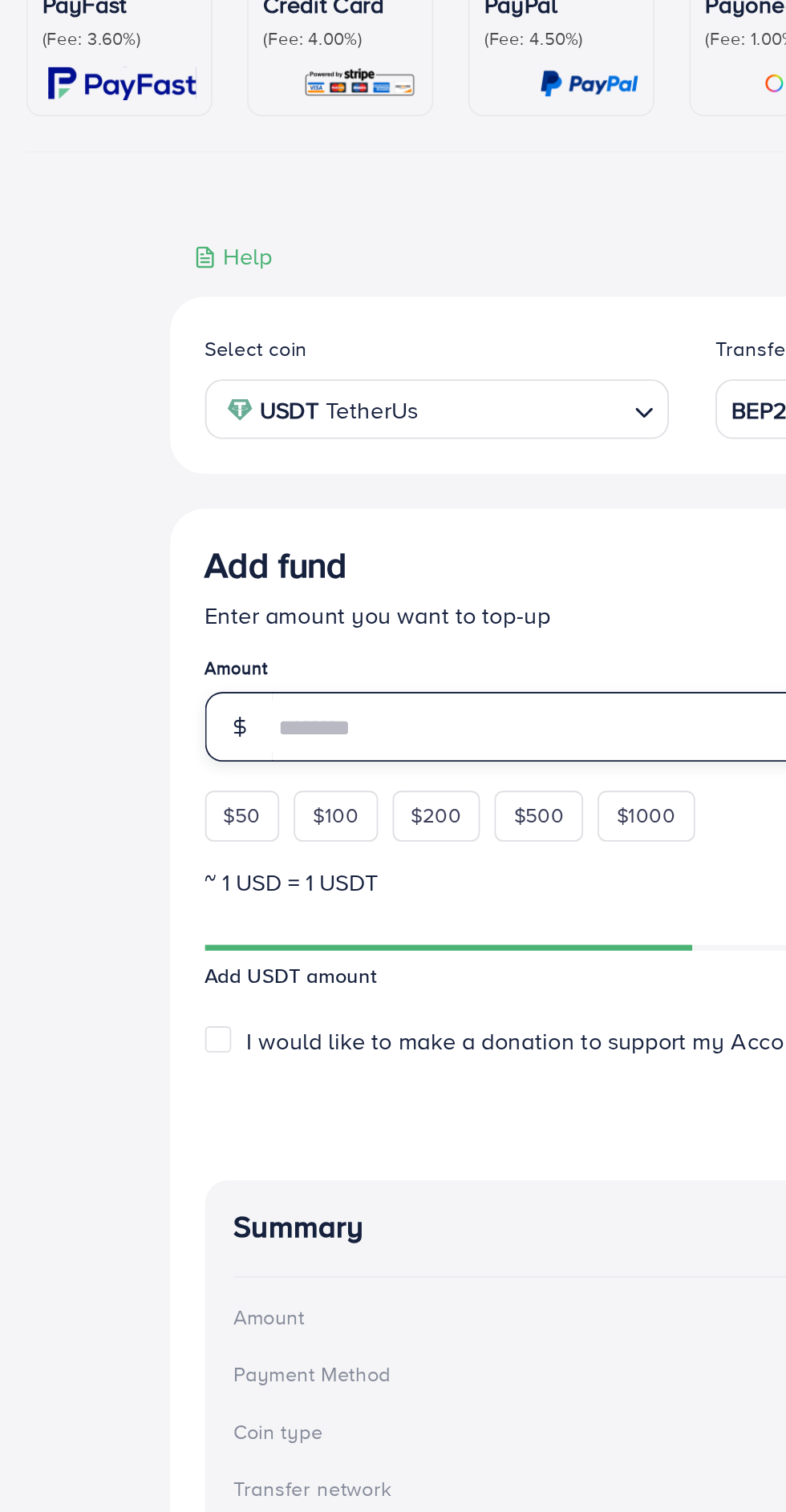
click at [301, 583] on input "number" at bounding box center [412, 573] width 501 height 38
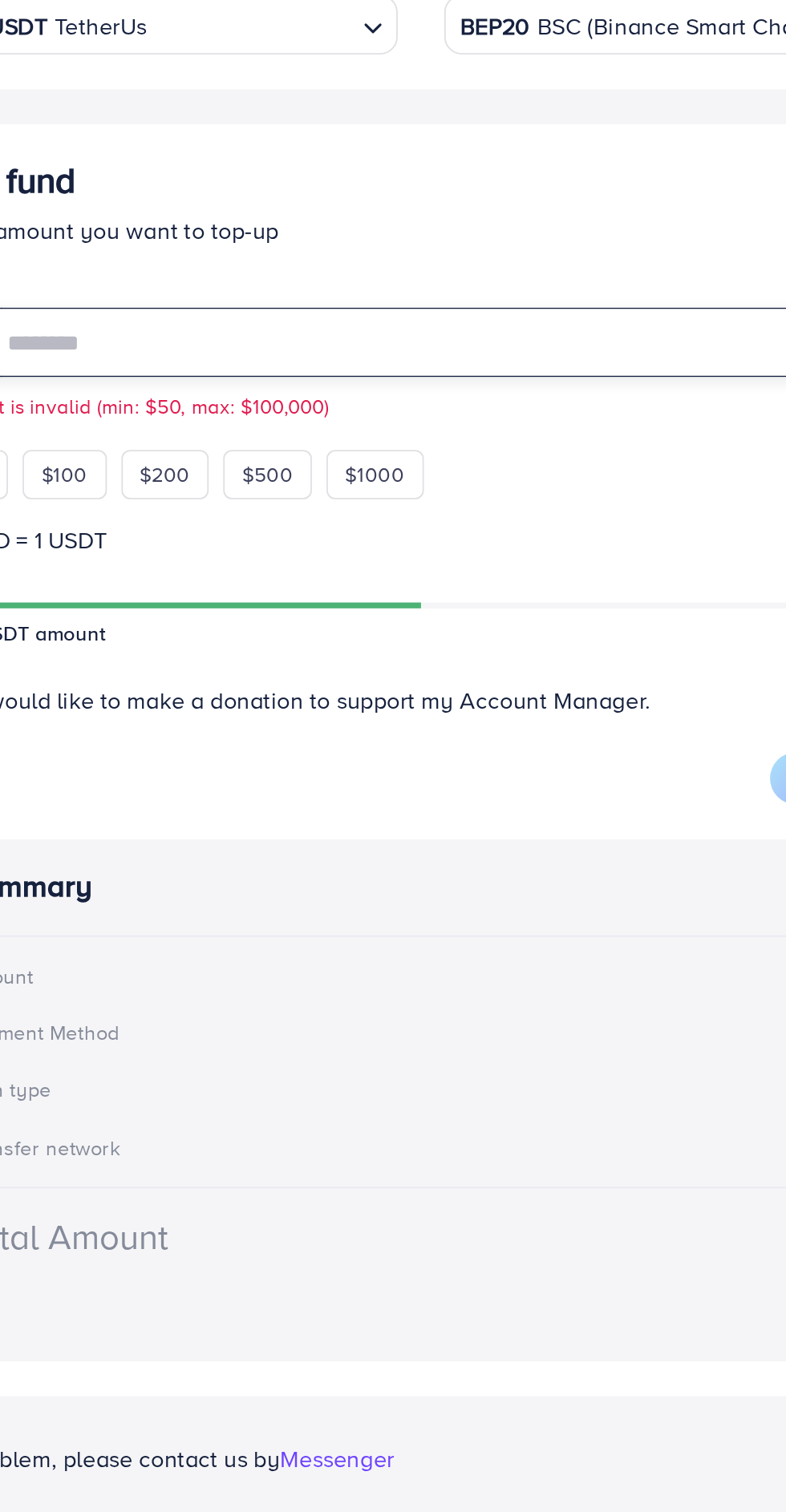
type input "**"
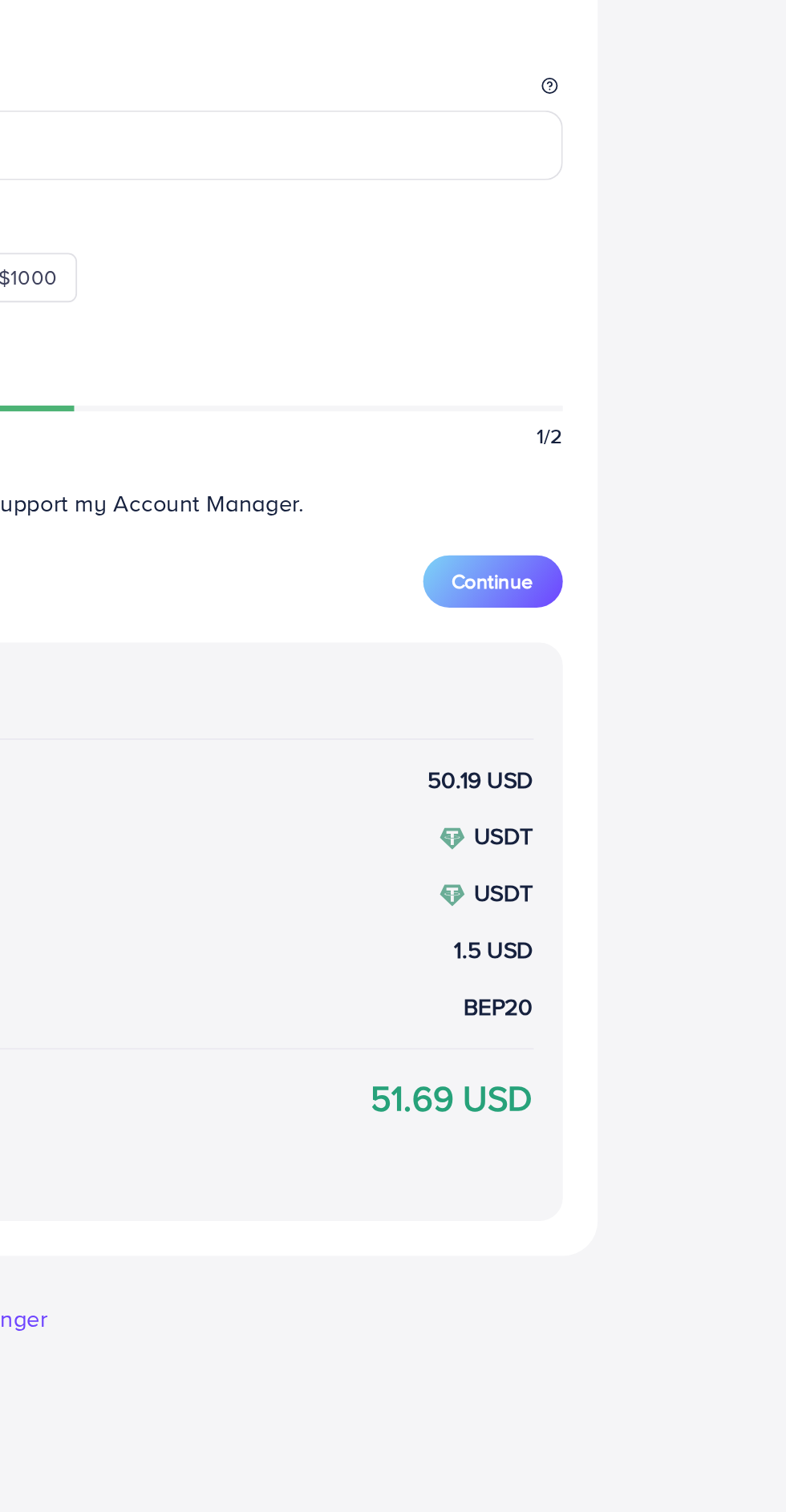
click at [644, 815] on span "Continue" at bounding box center [624, 813] width 45 height 16
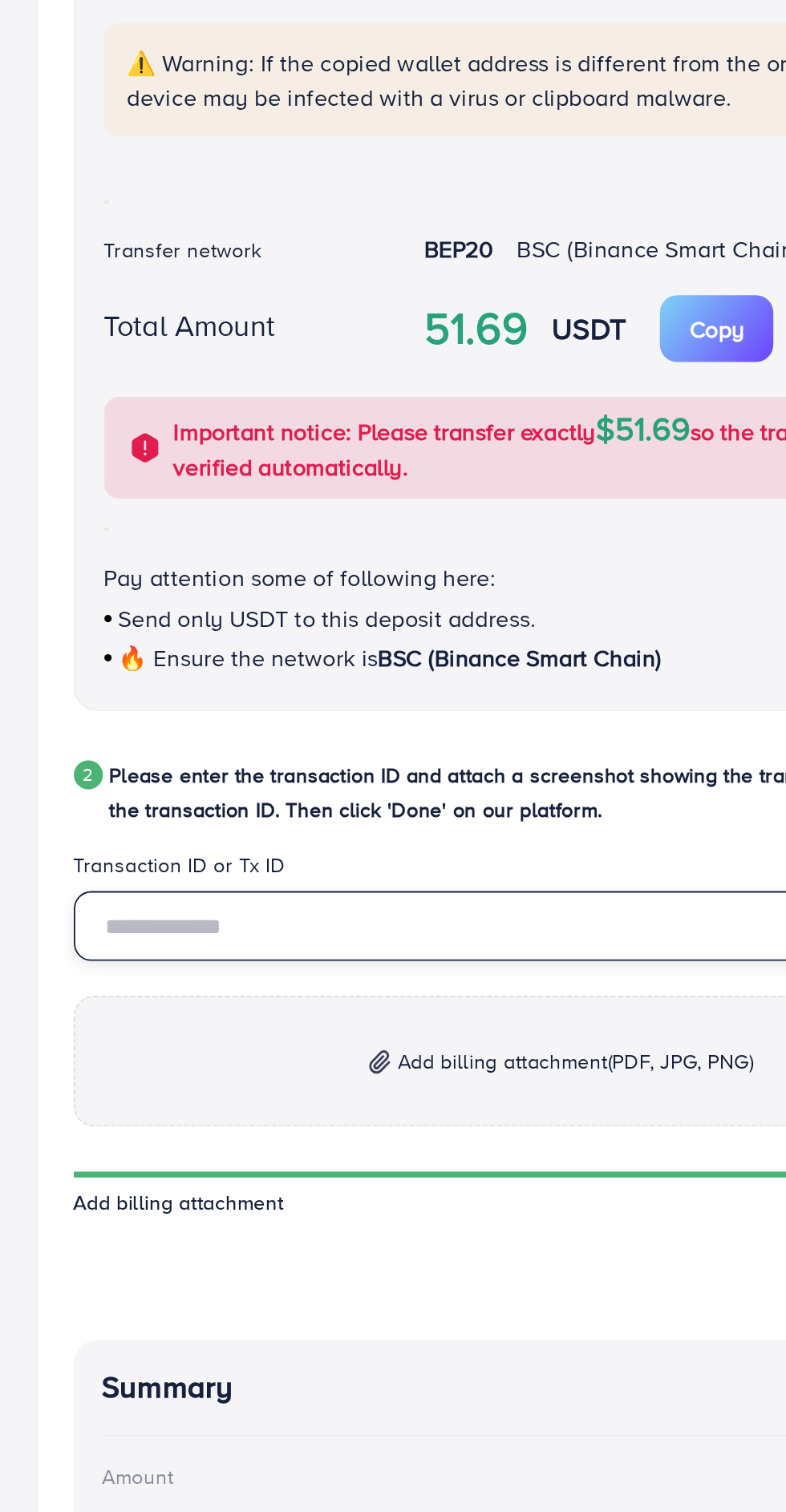
click at [267, 1014] on input "text" at bounding box center [393, 1003] width 538 height 38
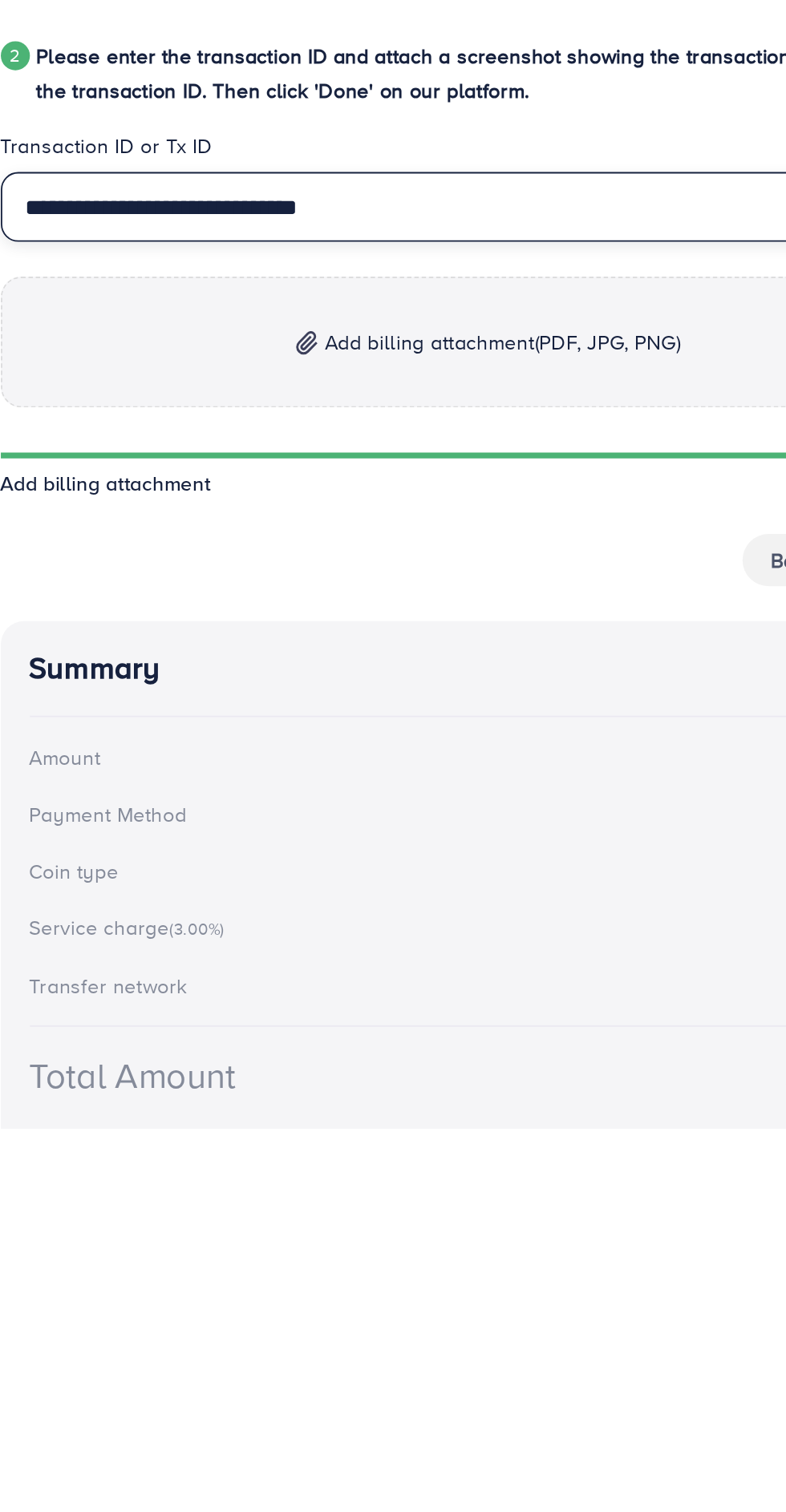
type input "**********"
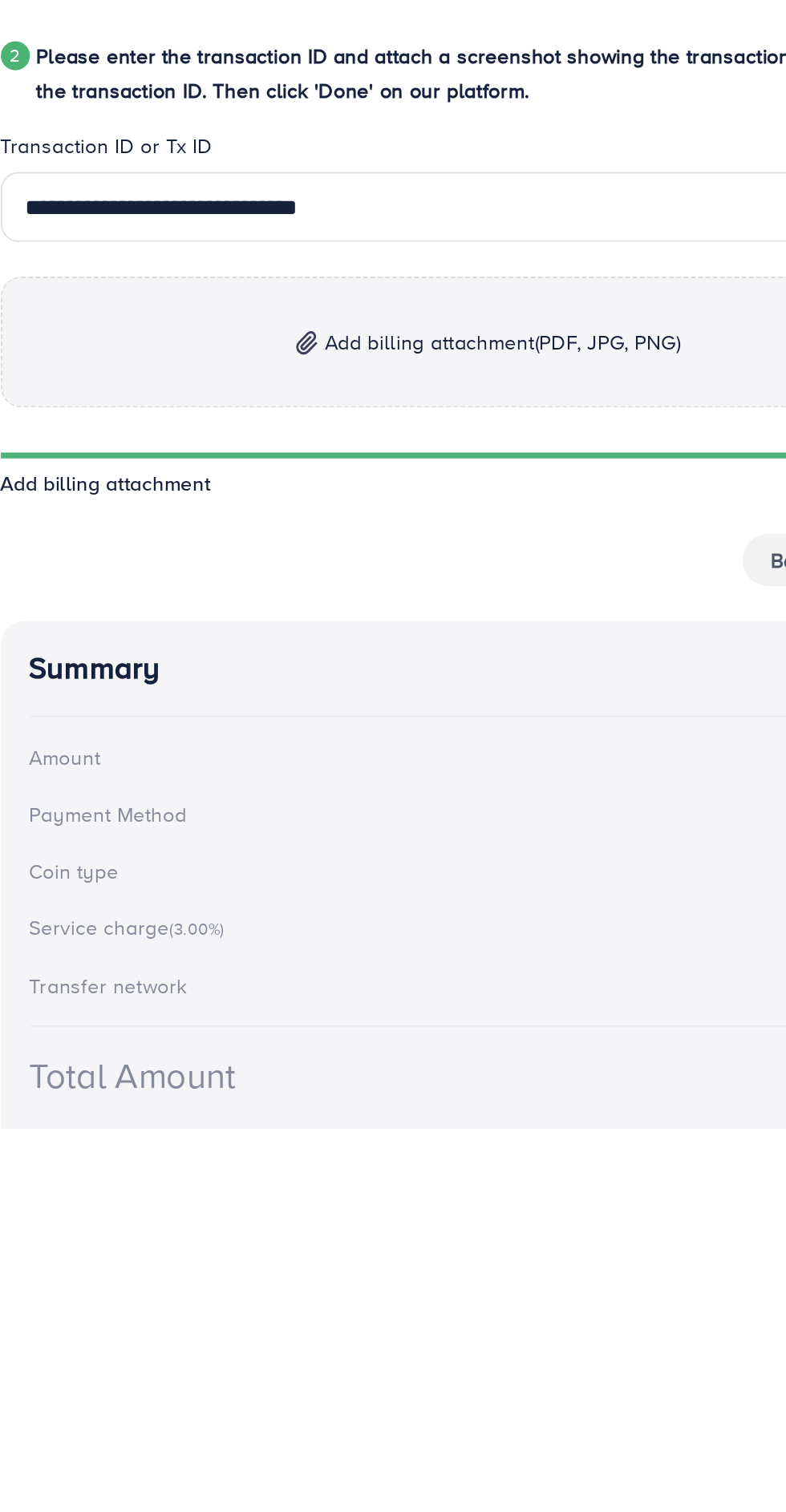
click at [287, 1083] on img at bounding box center [292, 1078] width 12 height 13
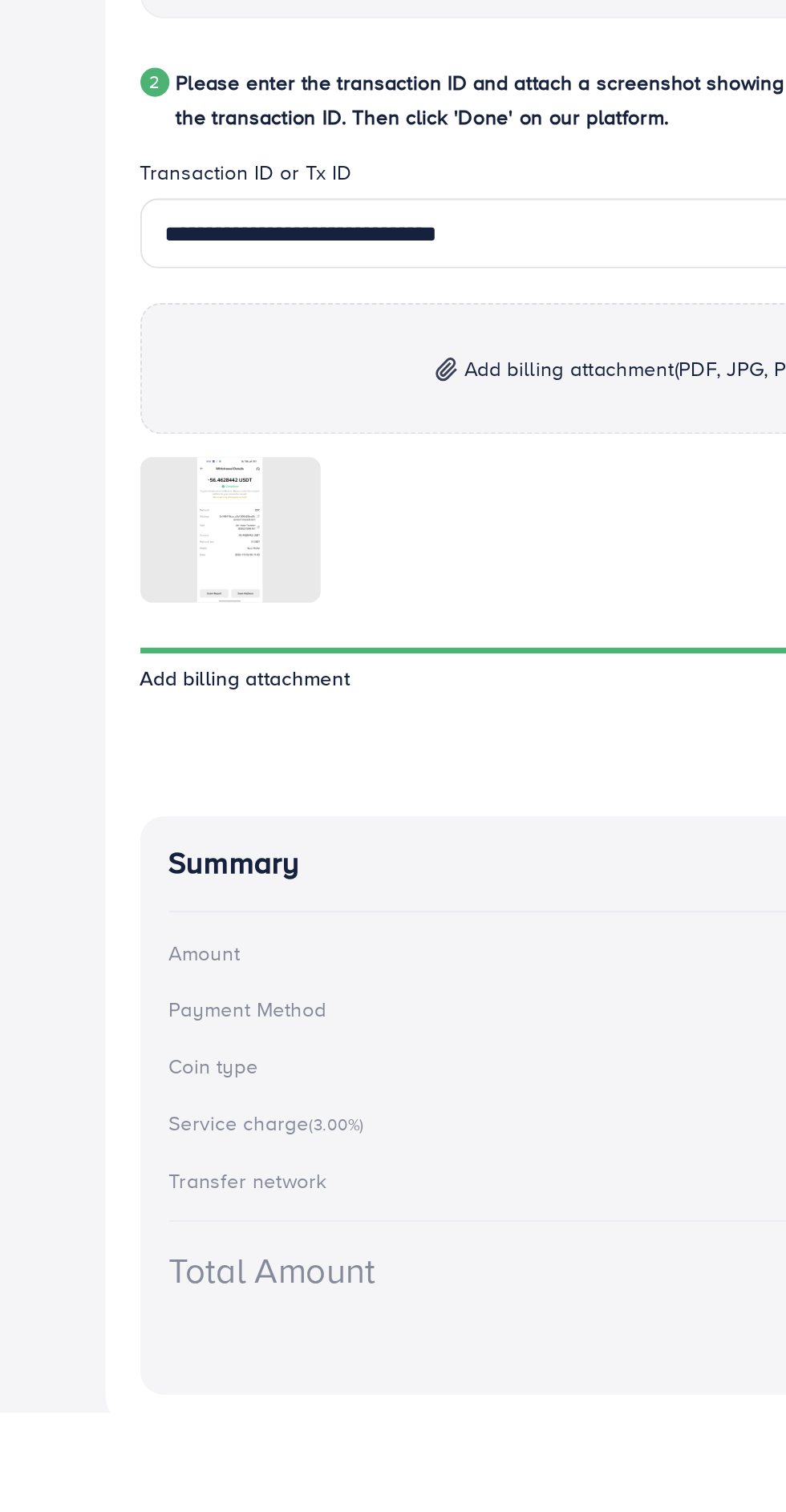
scroll to position [241, 0]
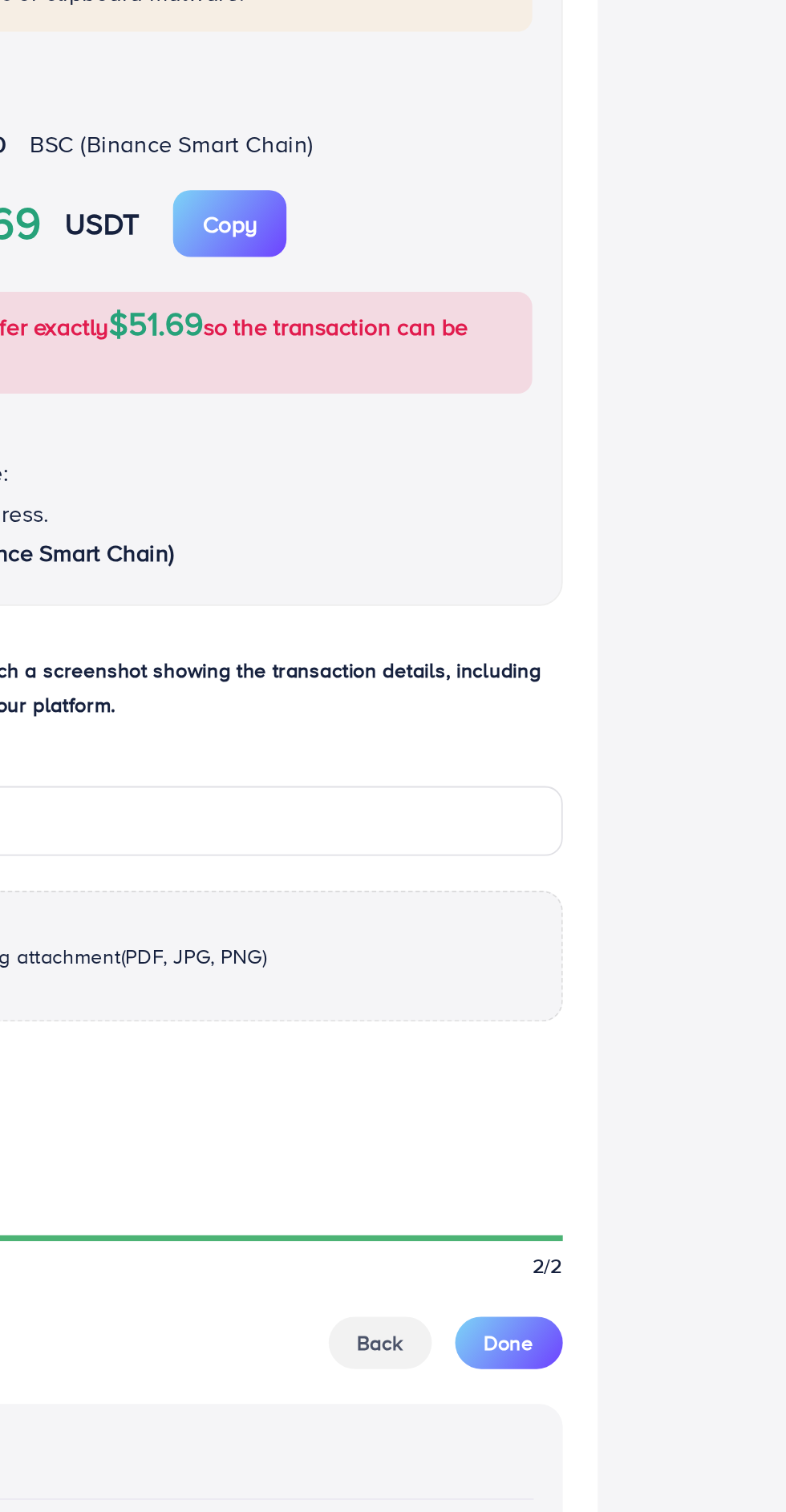
click at [639, 1058] on span "Done" at bounding box center [633, 1050] width 28 height 16
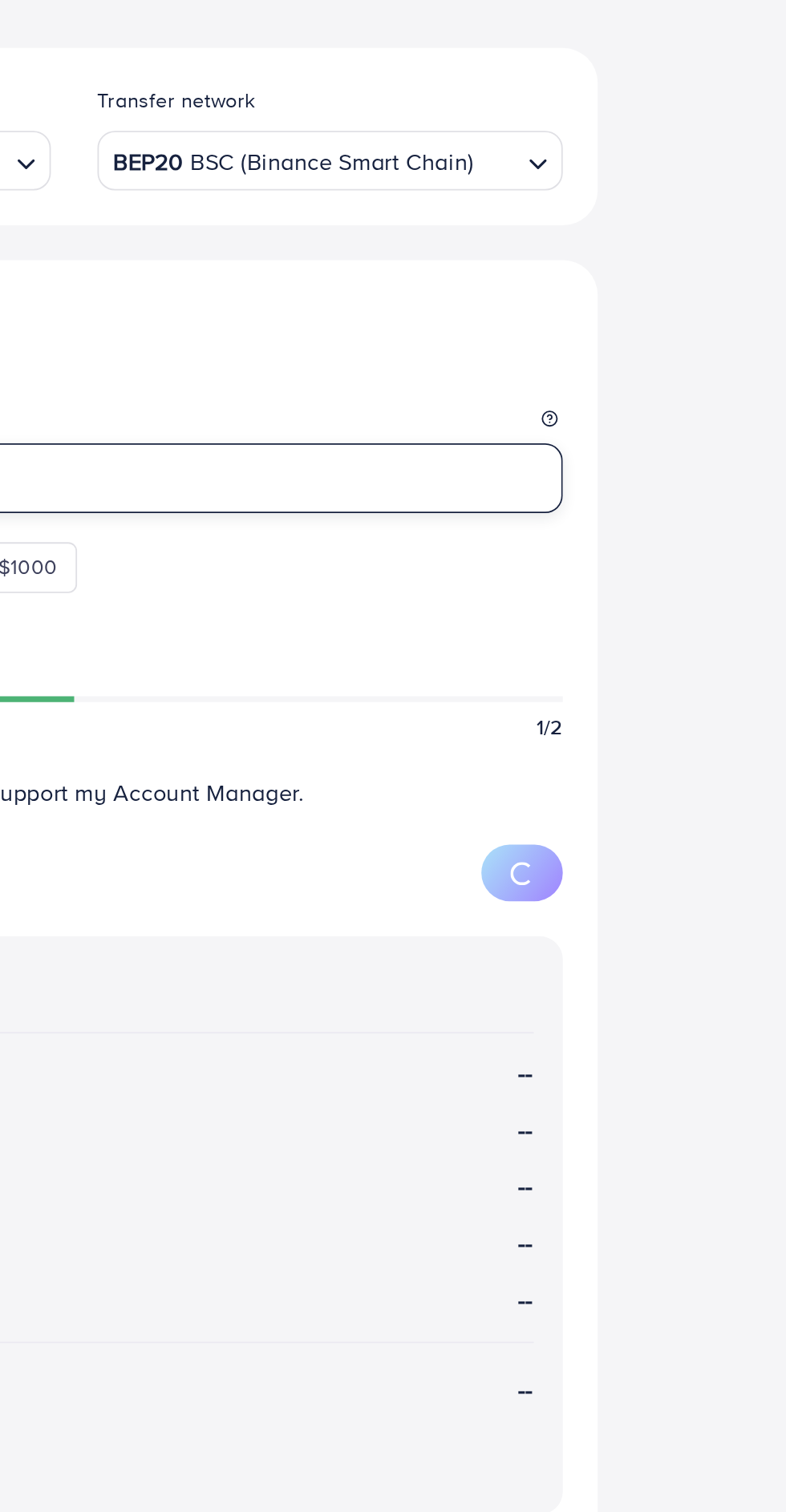
scroll to position [0, 0]
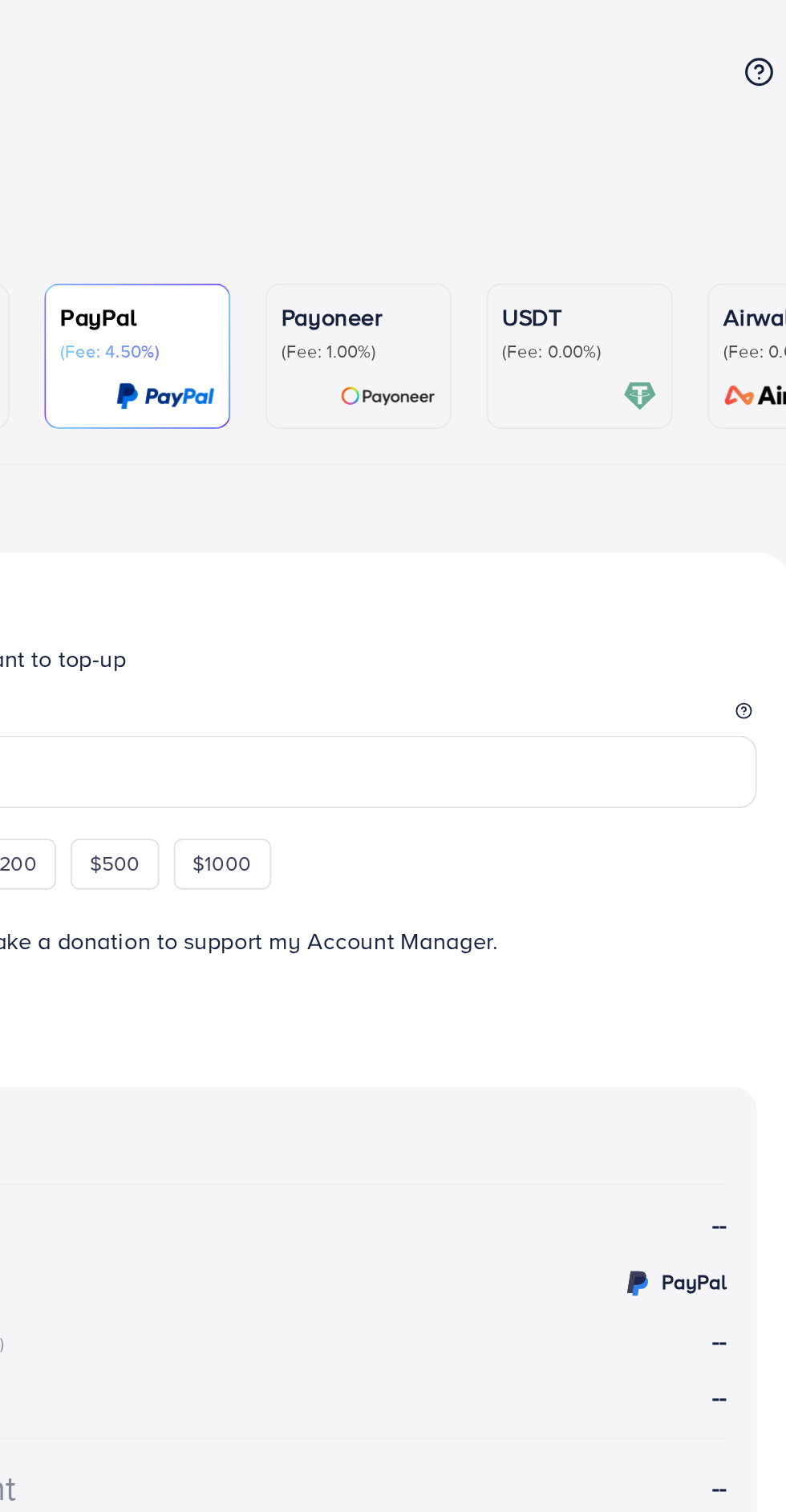
click at [572, 183] on p "USDT" at bounding box center [564, 175] width 85 height 20
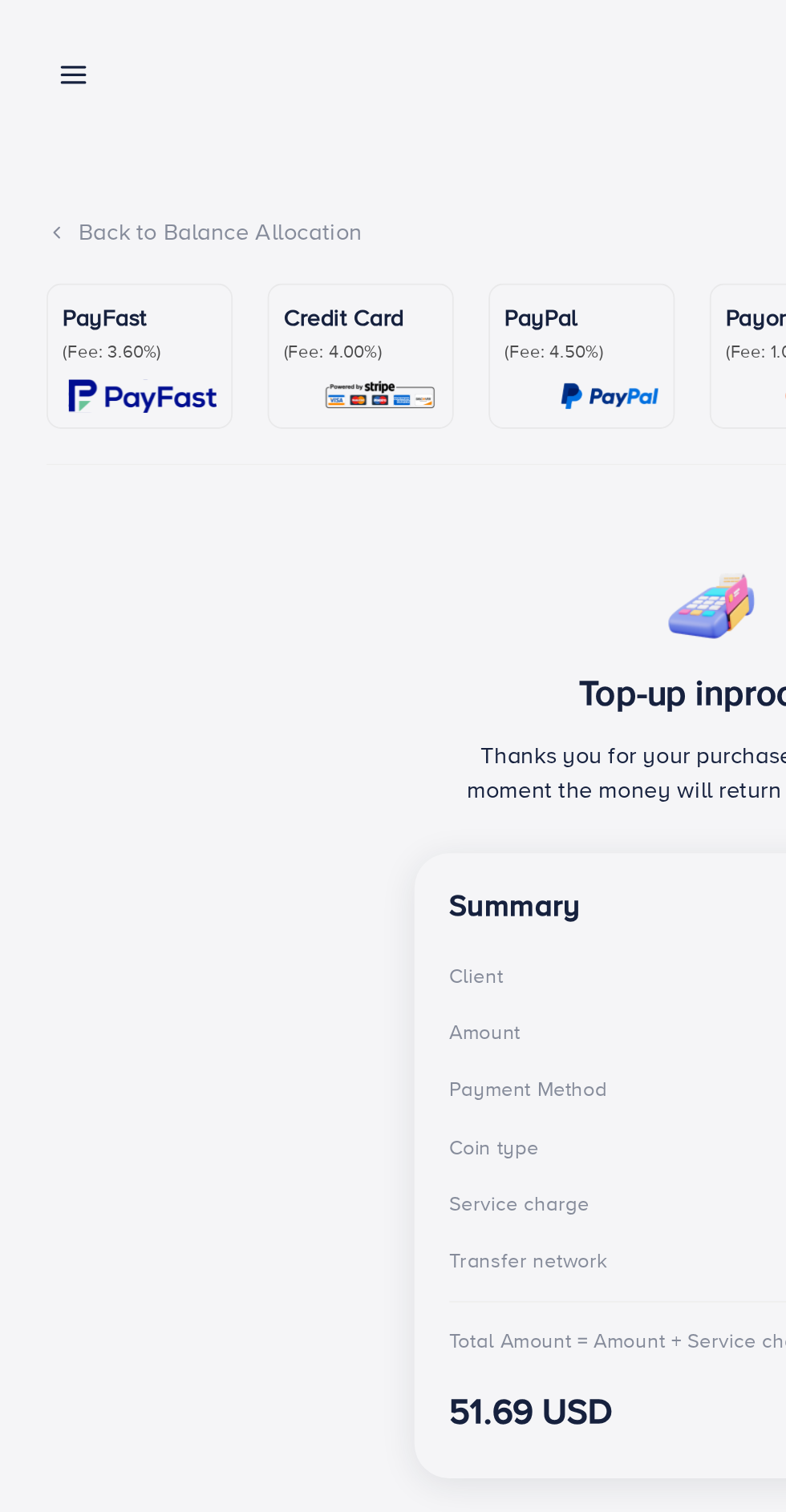
click at [31, 37] on link at bounding box center [37, 40] width 23 height 20
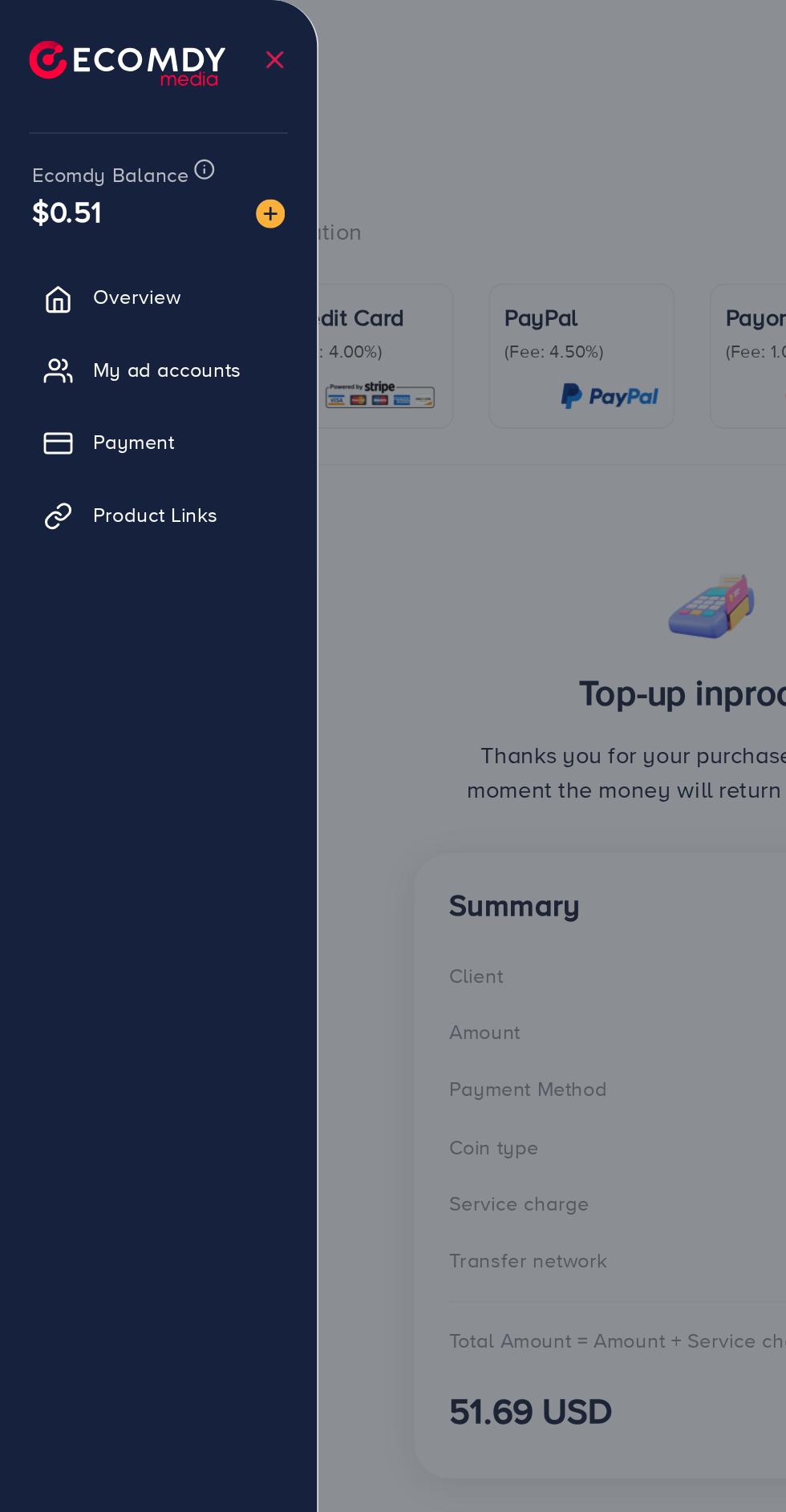
click at [340, 669] on div at bounding box center [393, 907] width 786 height 1814
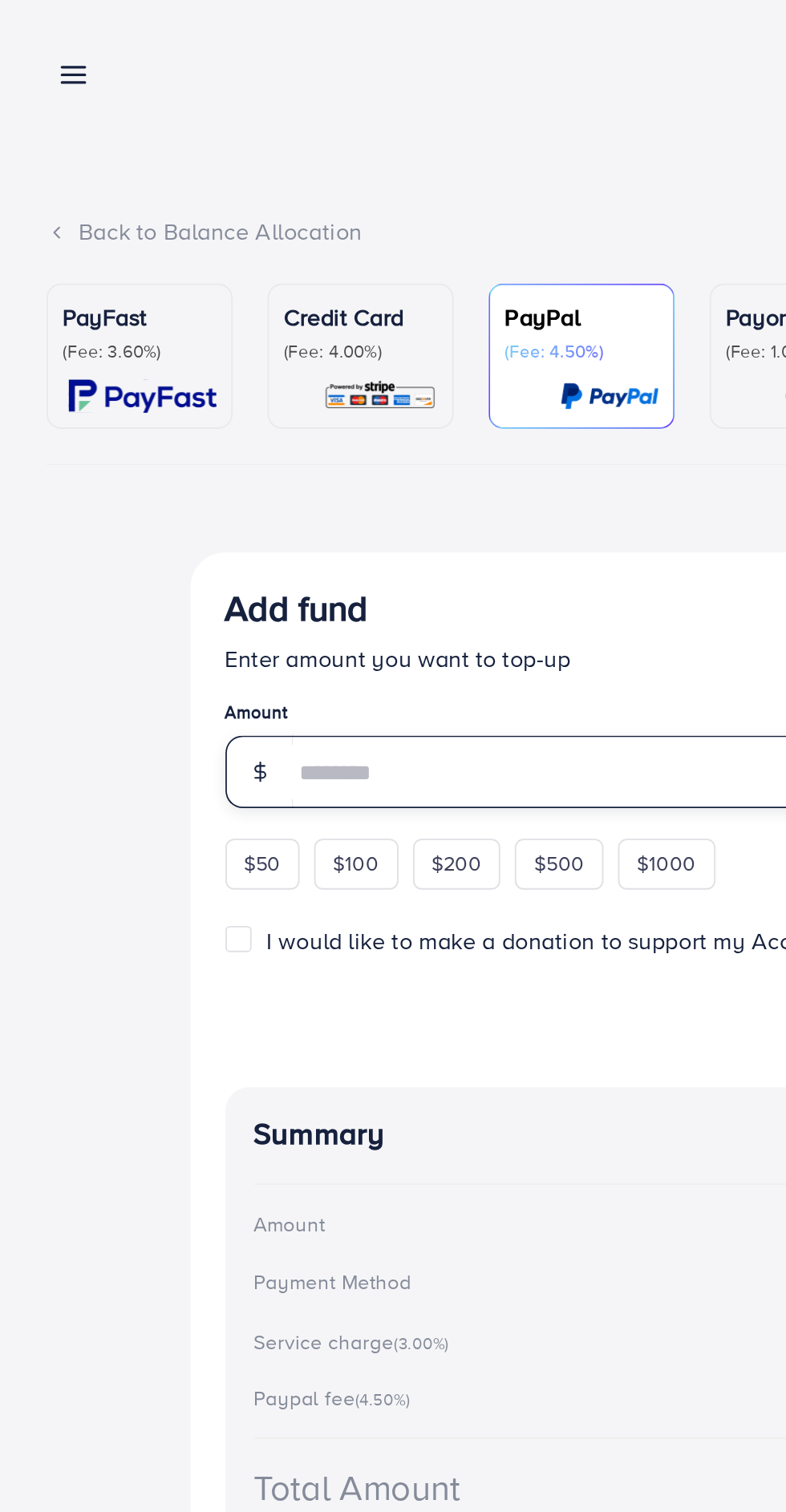
click at [253, 423] on input "number" at bounding box center [412, 425] width 501 height 40
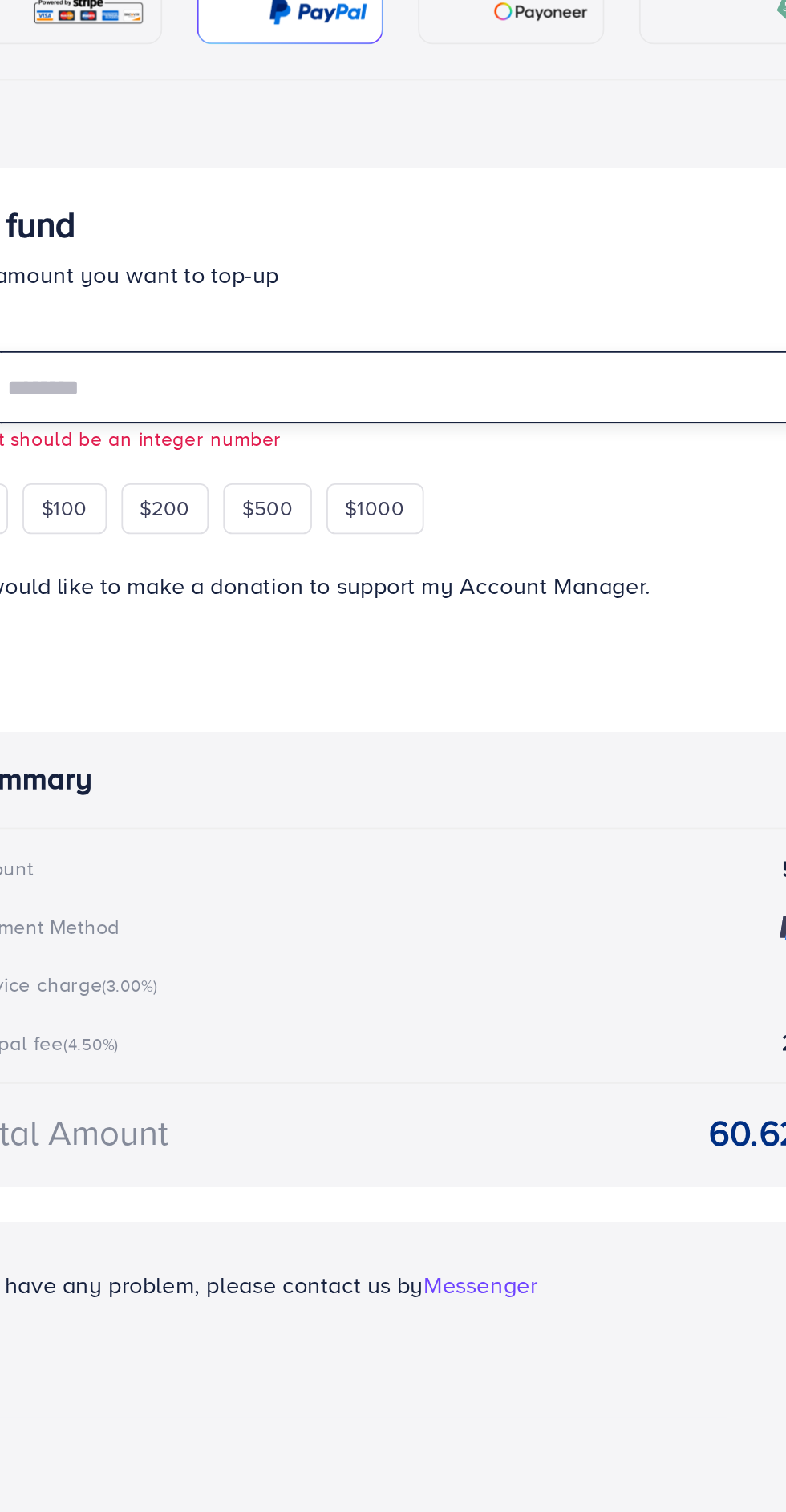
type input "*****"
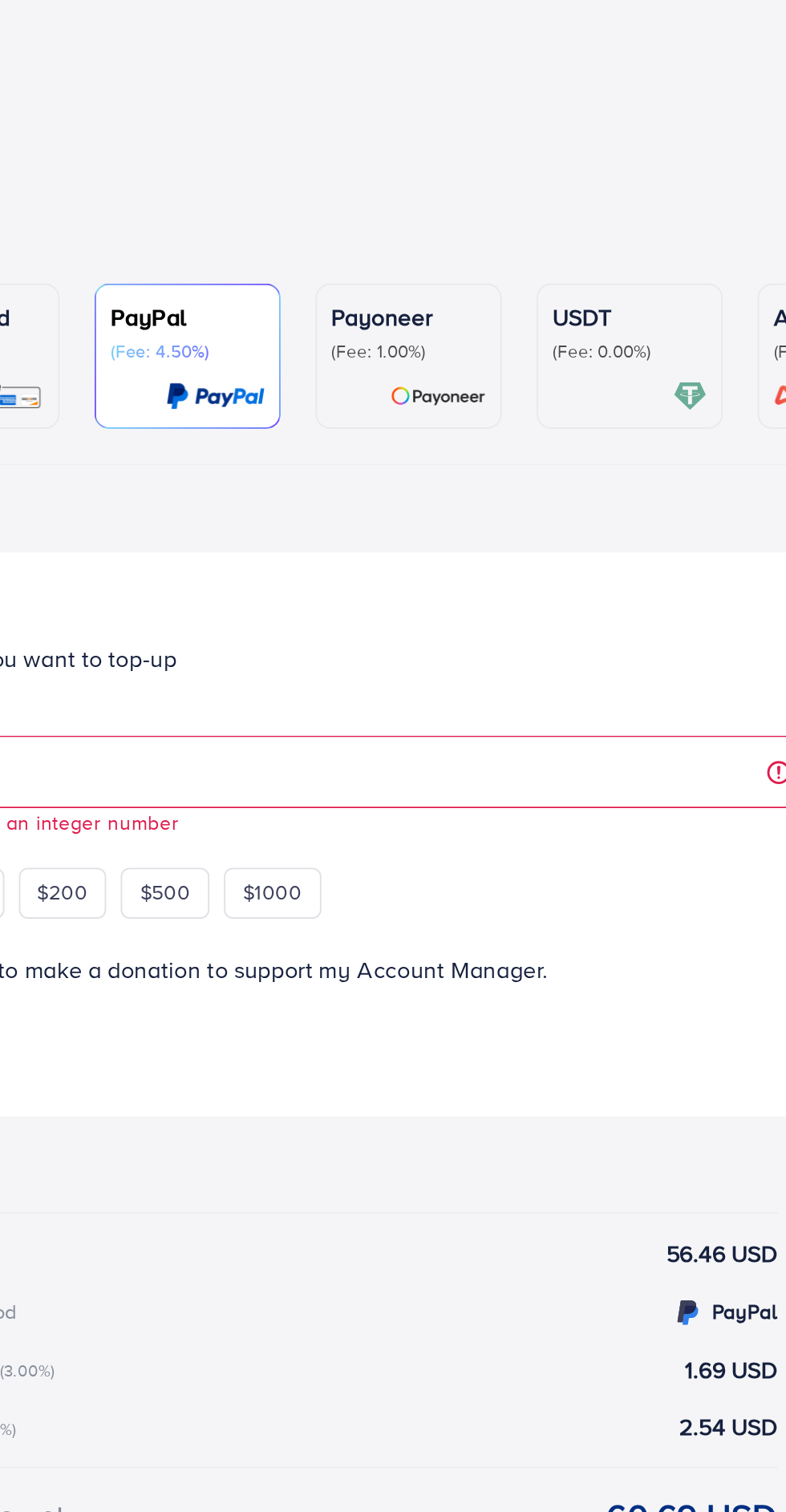
click at [589, 191] on p "(Fee: 0.00%)" at bounding box center [564, 194] width 85 height 12
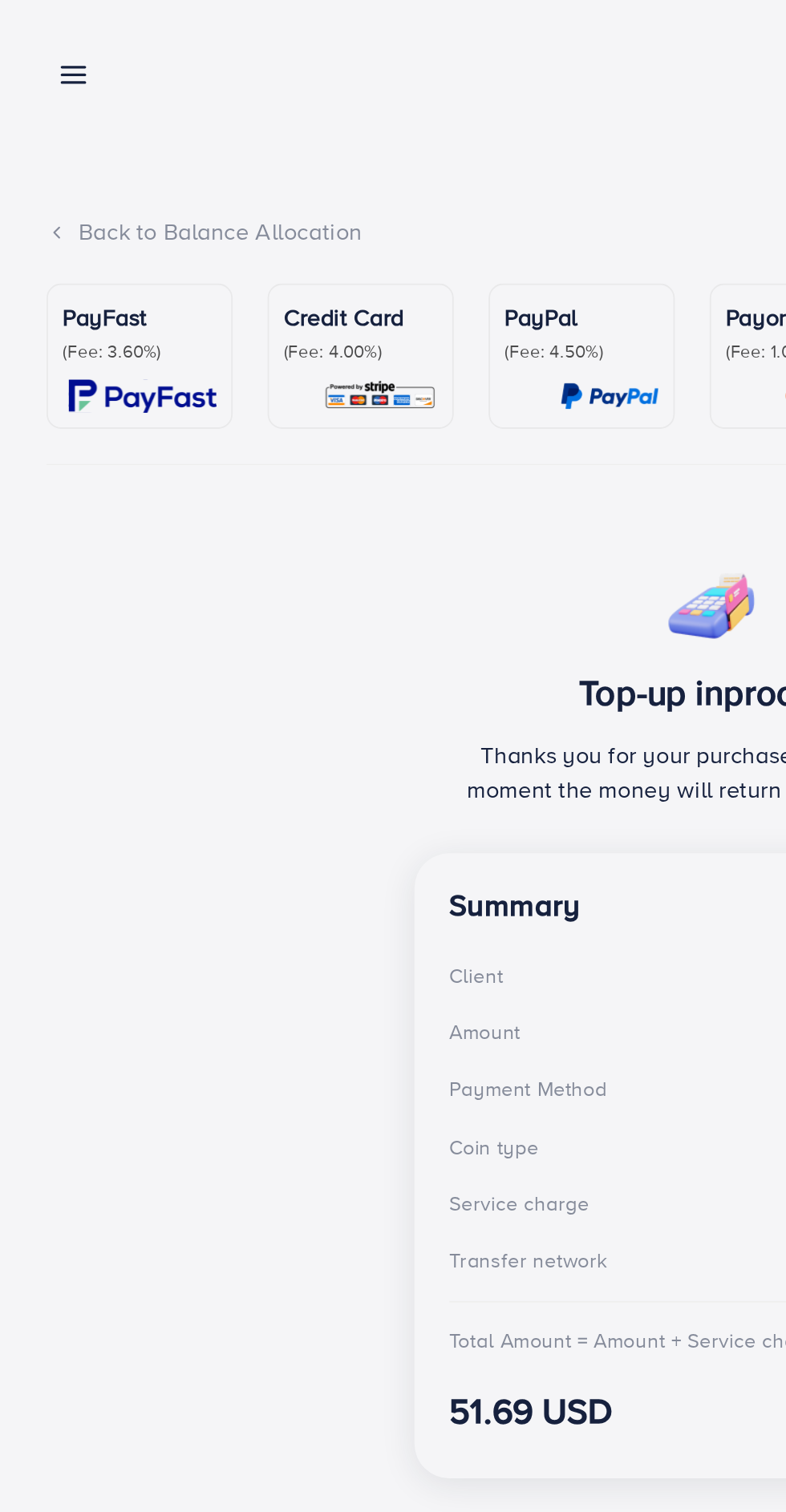
click at [42, 42] on line at bounding box center [41, 42] width 12 height 0
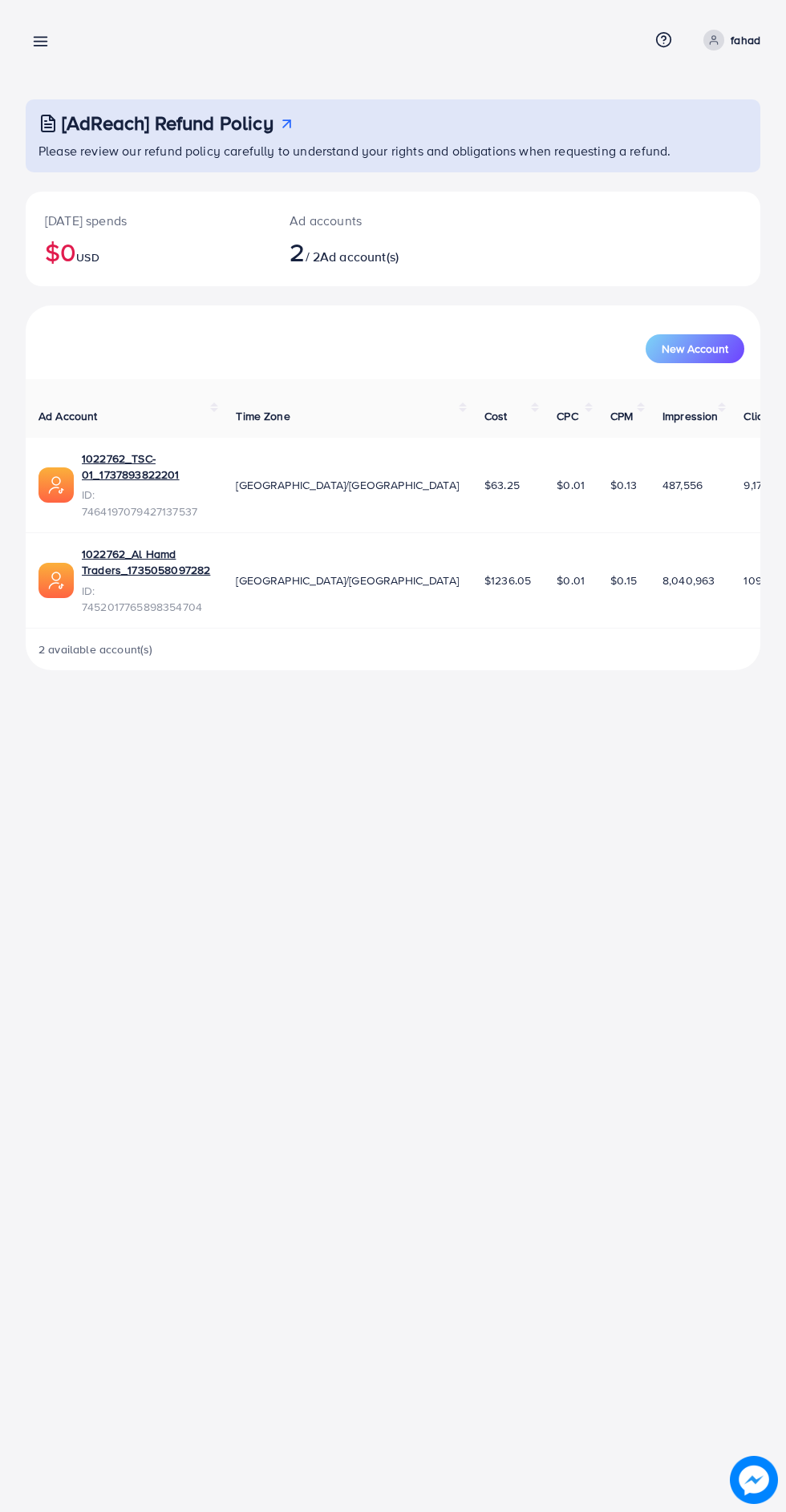
click at [45, 42] on line at bounding box center [41, 42] width 12 height 0
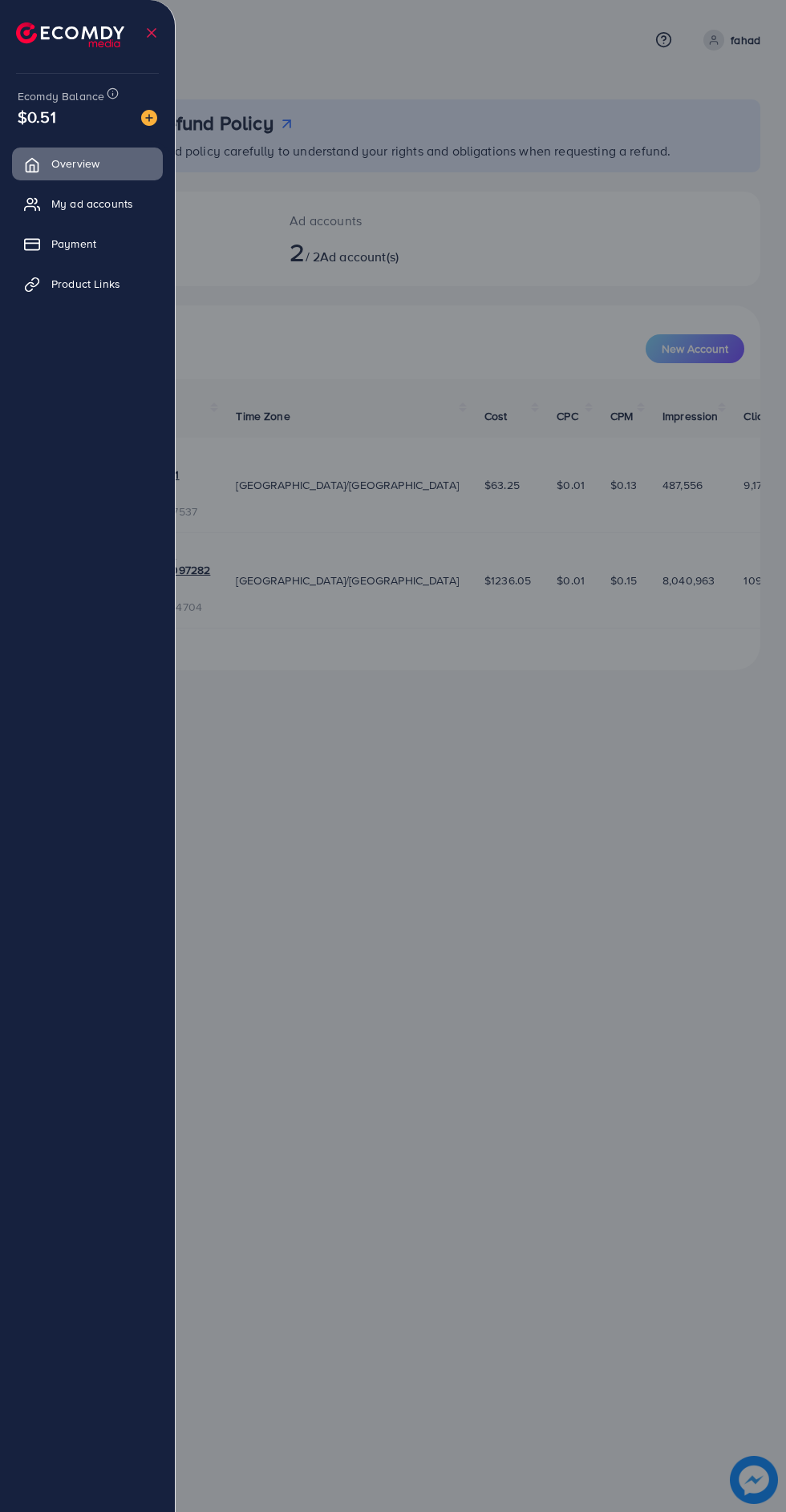
click at [160, 110] on div "Ecomdy Balance $0.51" at bounding box center [86, 108] width 149 height 68
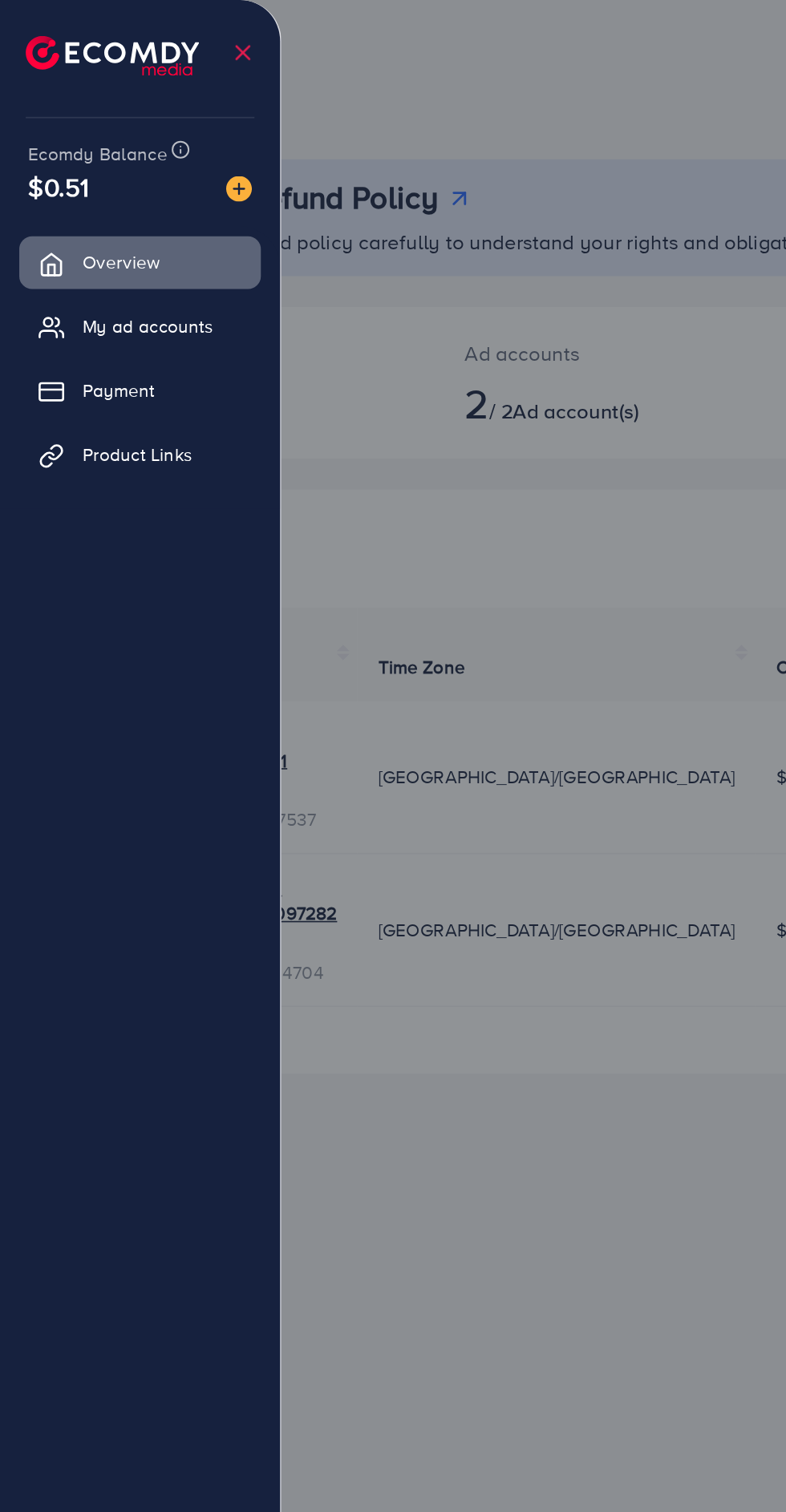
click at [151, 119] on img at bounding box center [149, 118] width 16 height 16
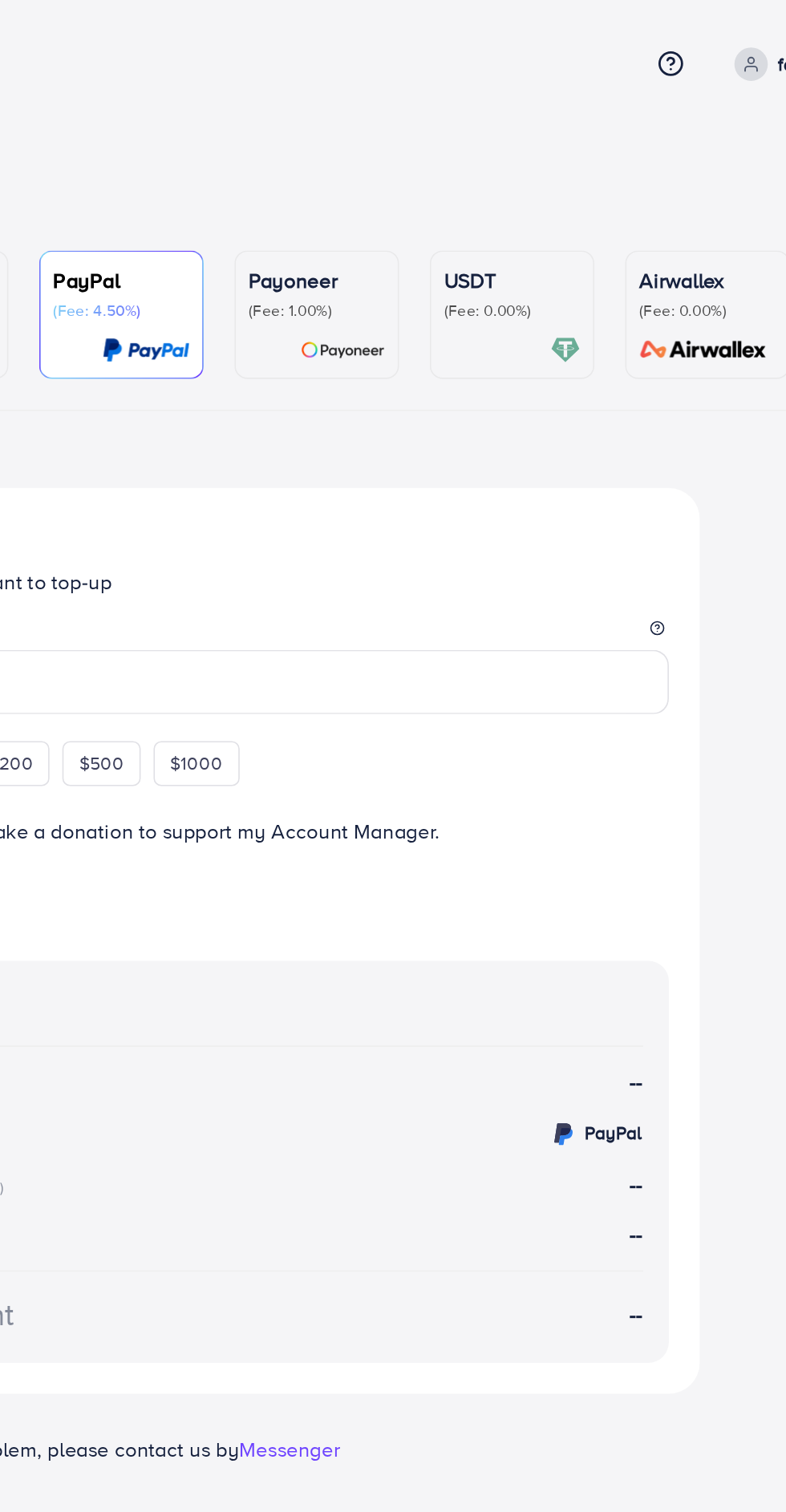
click at [574, 194] on p "(Fee: 0.00%)" at bounding box center [564, 194] width 85 height 12
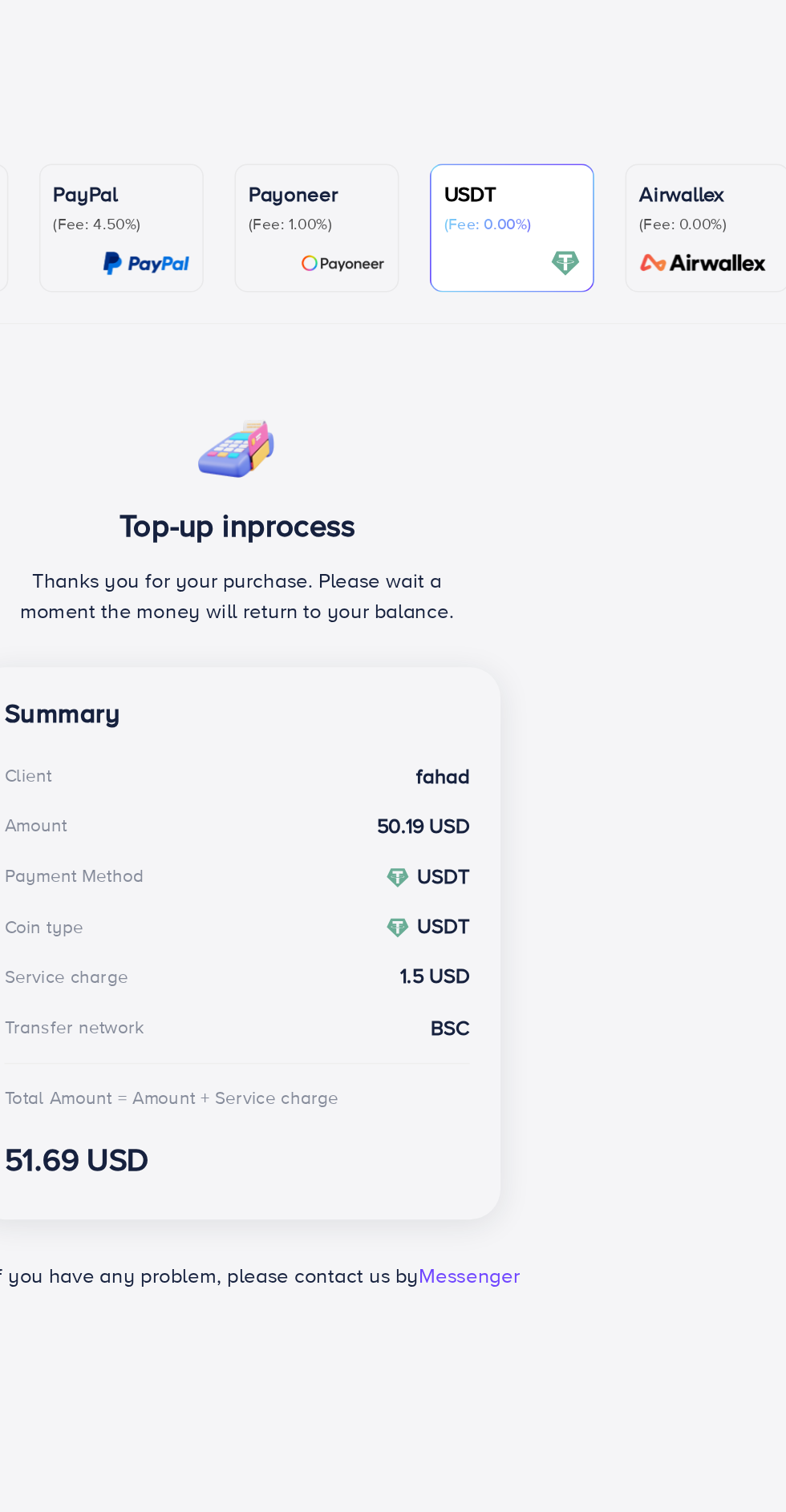
click at [471, 673] on div "Service charge 1.5 USD" at bounding box center [393, 663] width 291 height 19
